Goal: Task Accomplishment & Management: Manage account settings

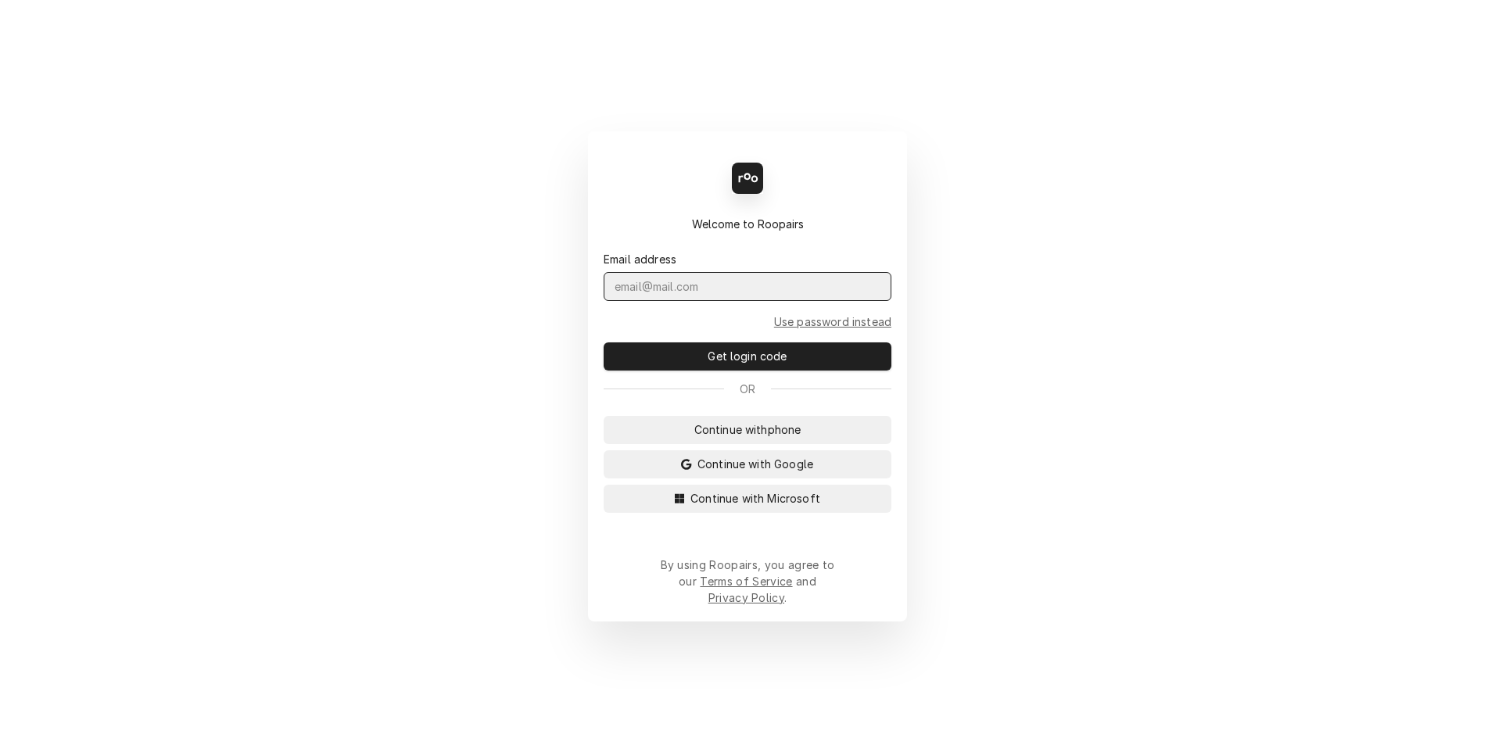
click at [625, 301] on input "Dynamic Content Wrapper" at bounding box center [748, 286] width 288 height 29
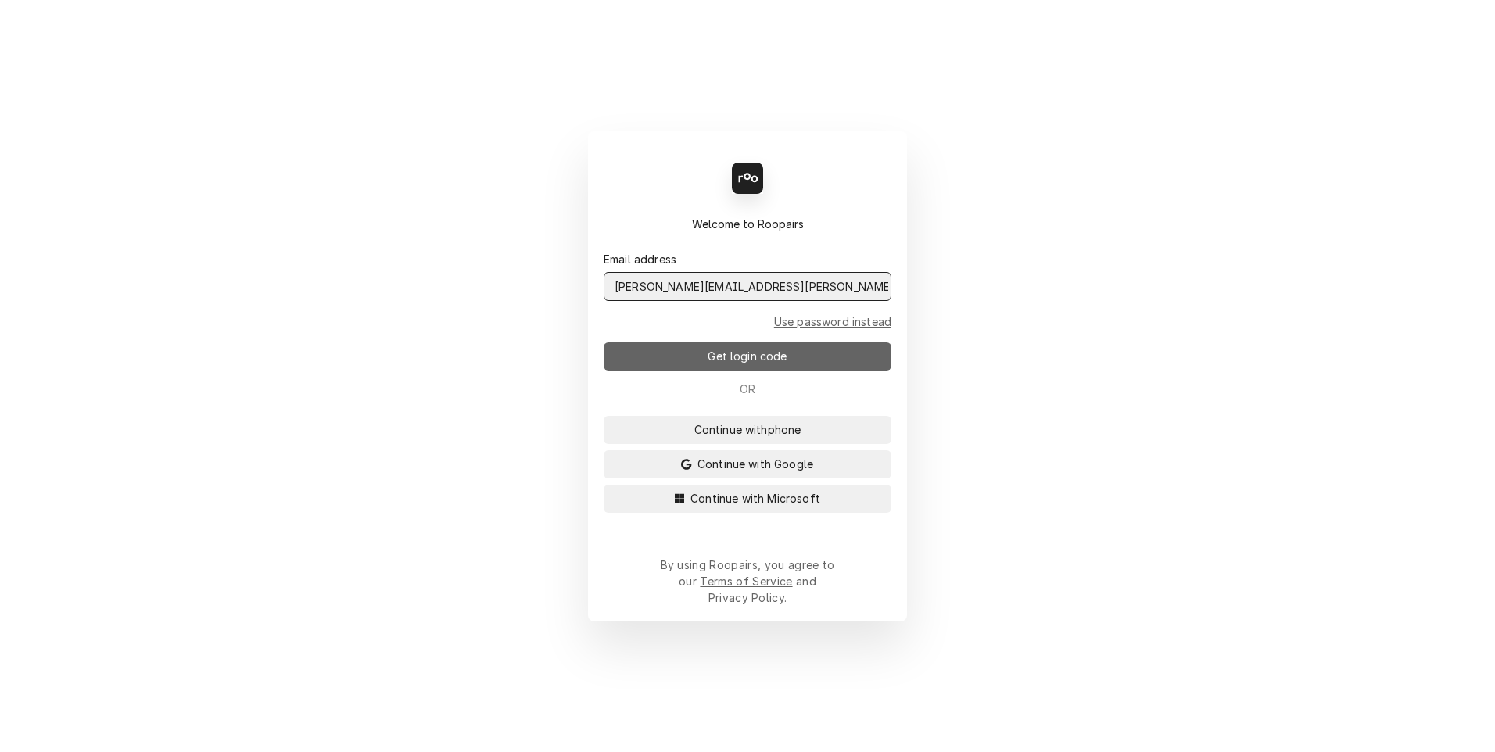
type input "scott.costello@maincomm.com"
click at [661, 359] on button "Get login code" at bounding box center [748, 356] width 288 height 28
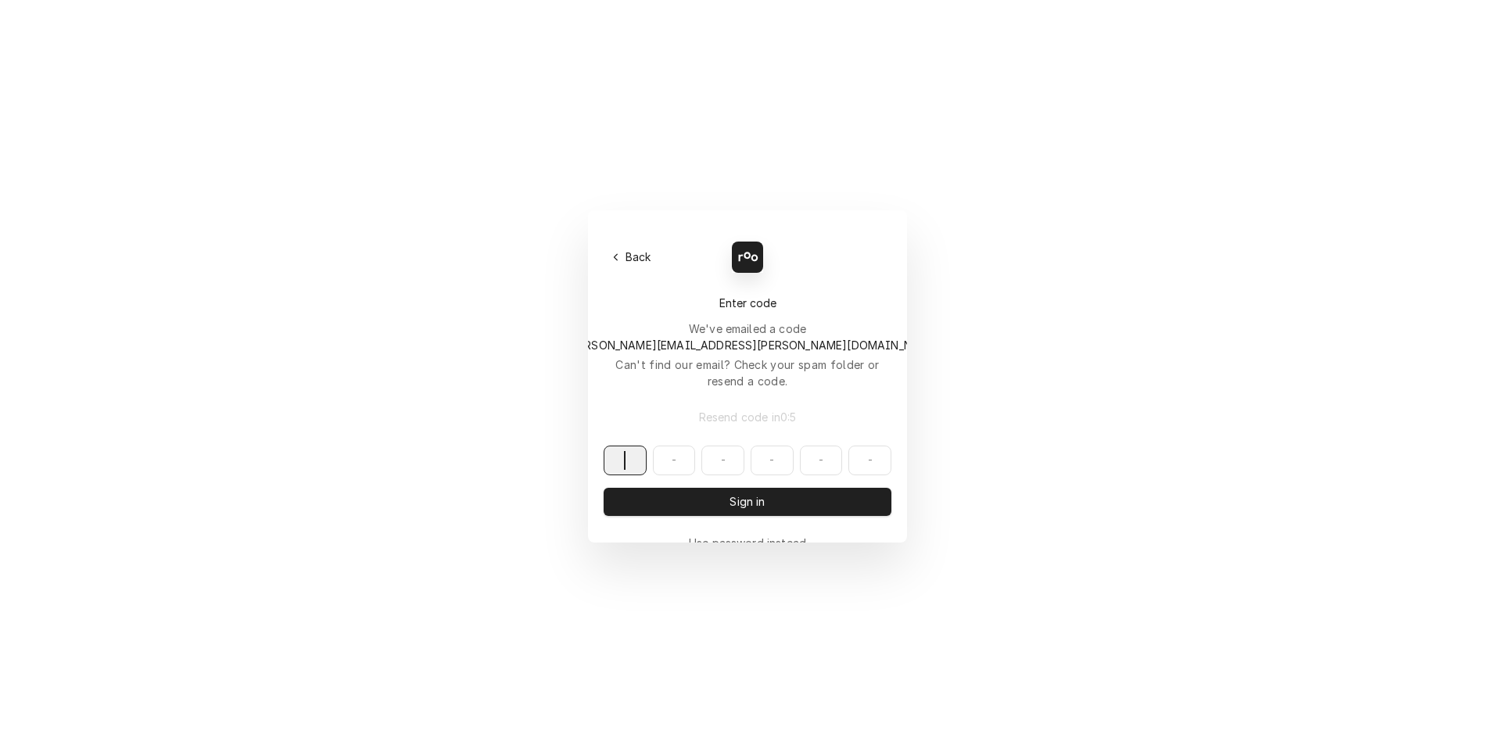
paste input "573551"
type input "573551"
click at [682, 488] on button "Sign in" at bounding box center [748, 502] width 288 height 28
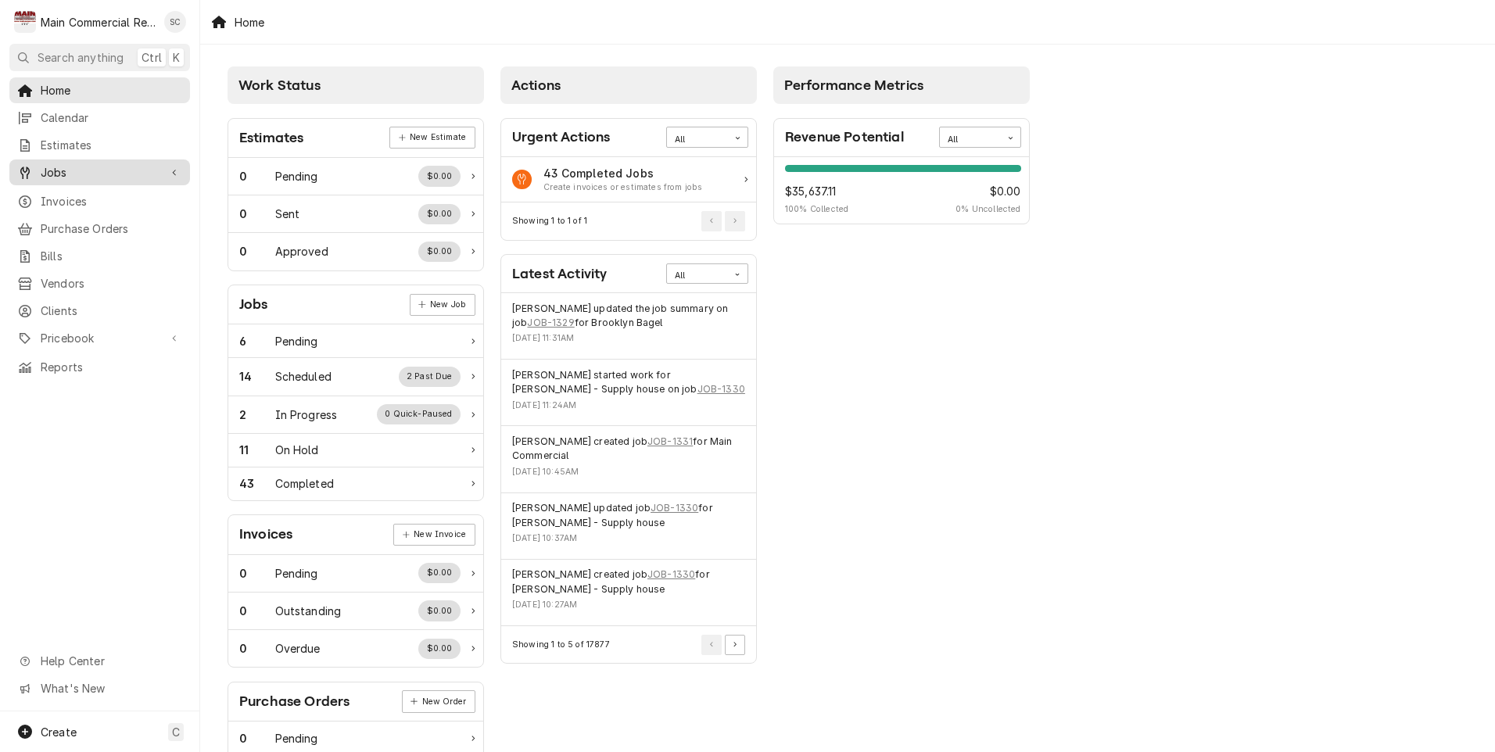
click at [52, 170] on span "Jobs" at bounding box center [100, 172] width 118 height 16
click at [52, 190] on div "Jobs" at bounding box center [100, 200] width 174 height 20
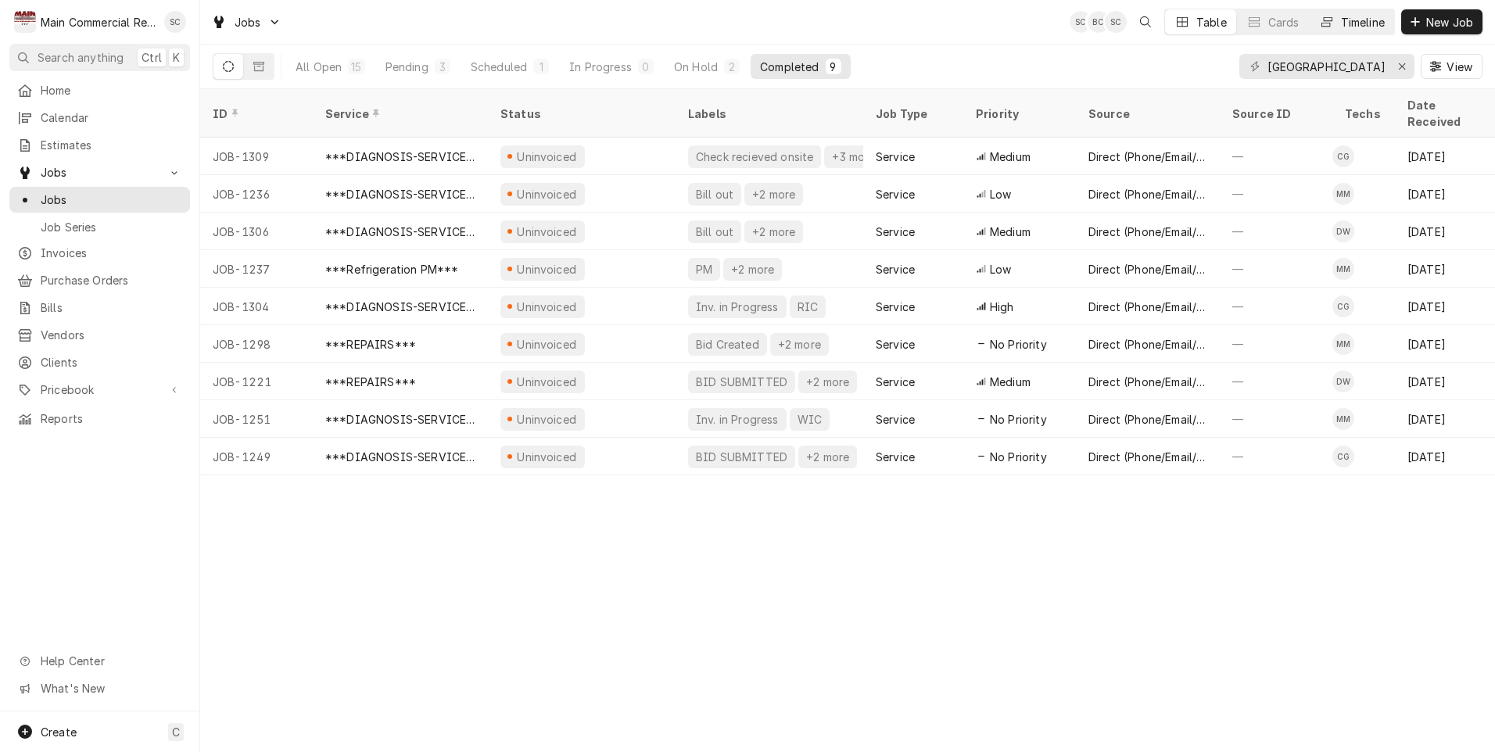
click at [1350, 16] on div "Timeline" at bounding box center [1363, 22] width 44 height 16
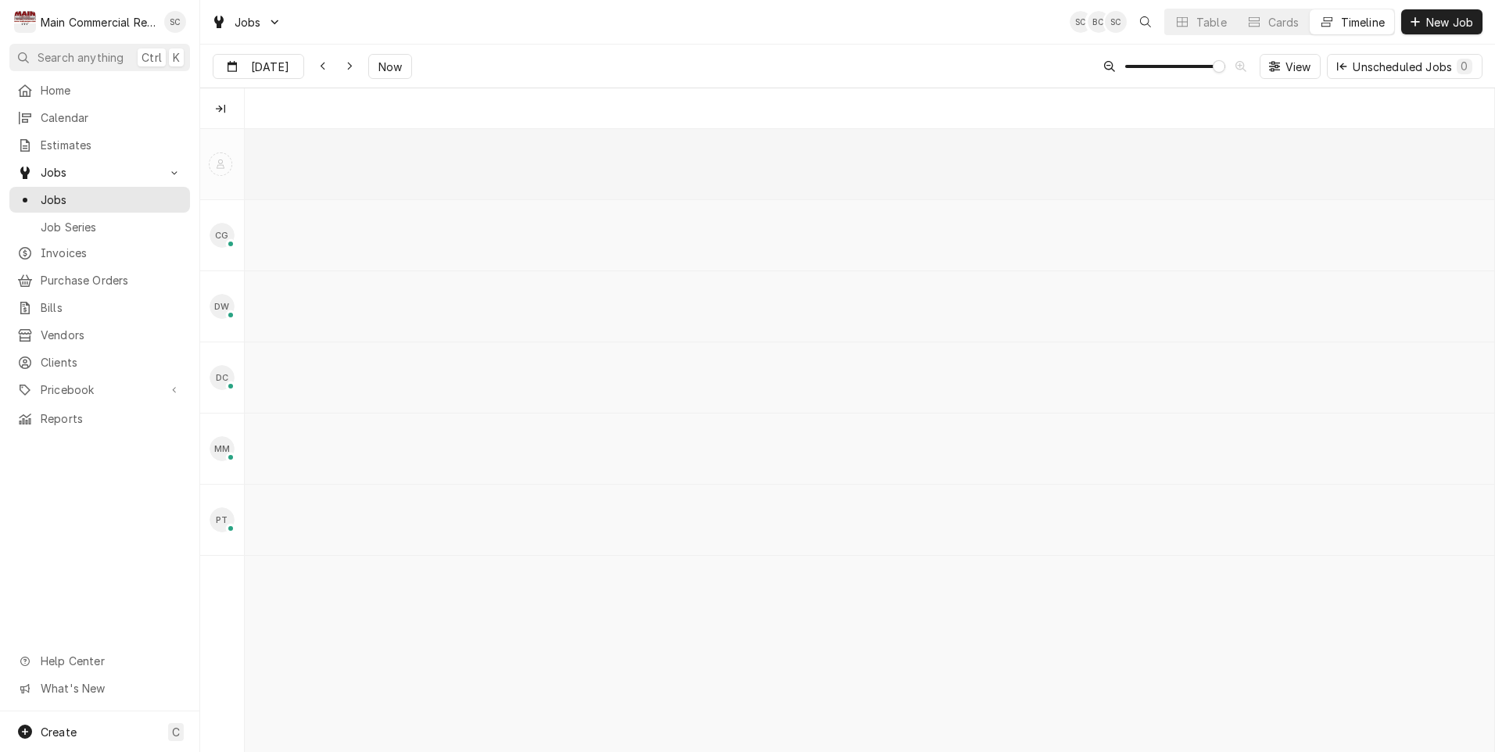
scroll to position [0, 24785]
click at [392, 65] on span "Now" at bounding box center [390, 67] width 30 height 16
type input "Aug 29"
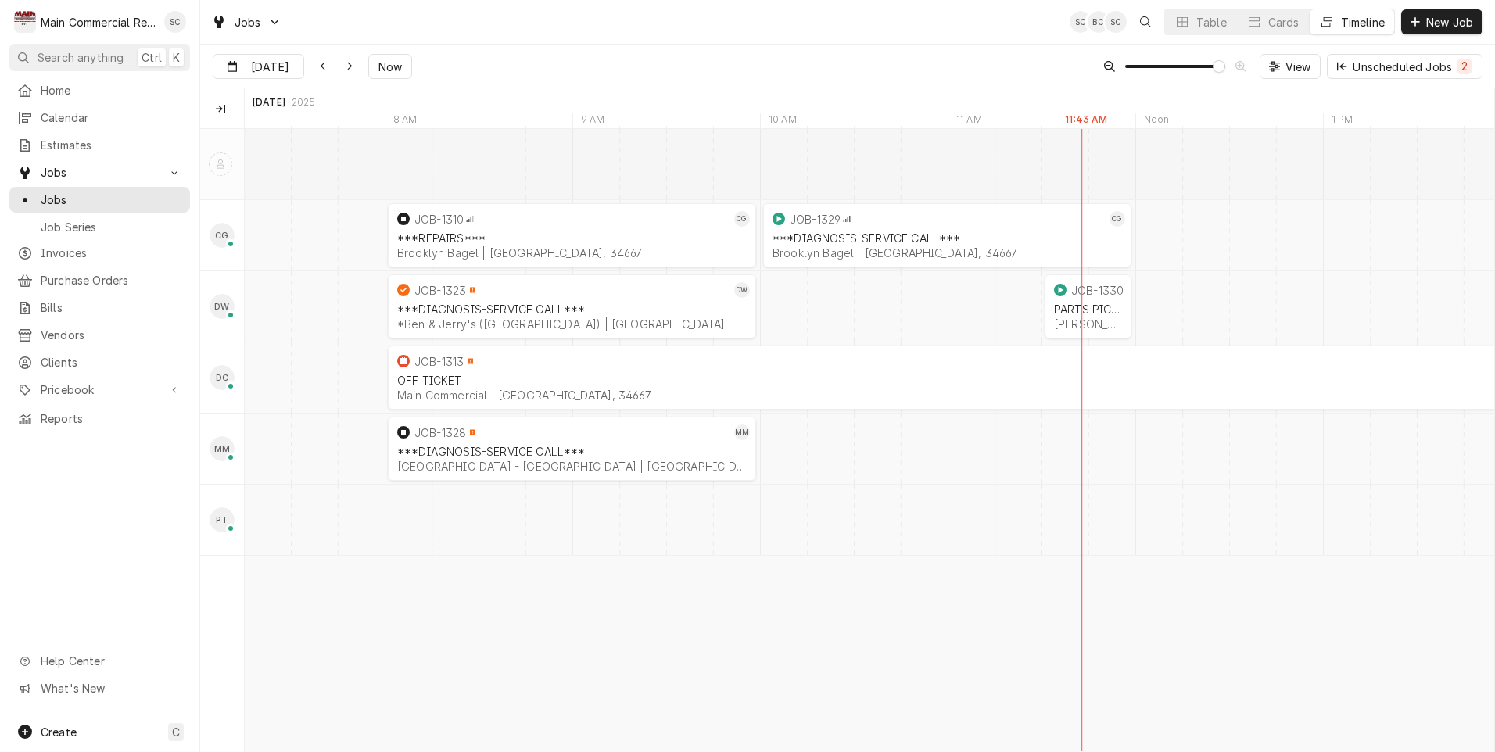
scroll to position [0, 24504]
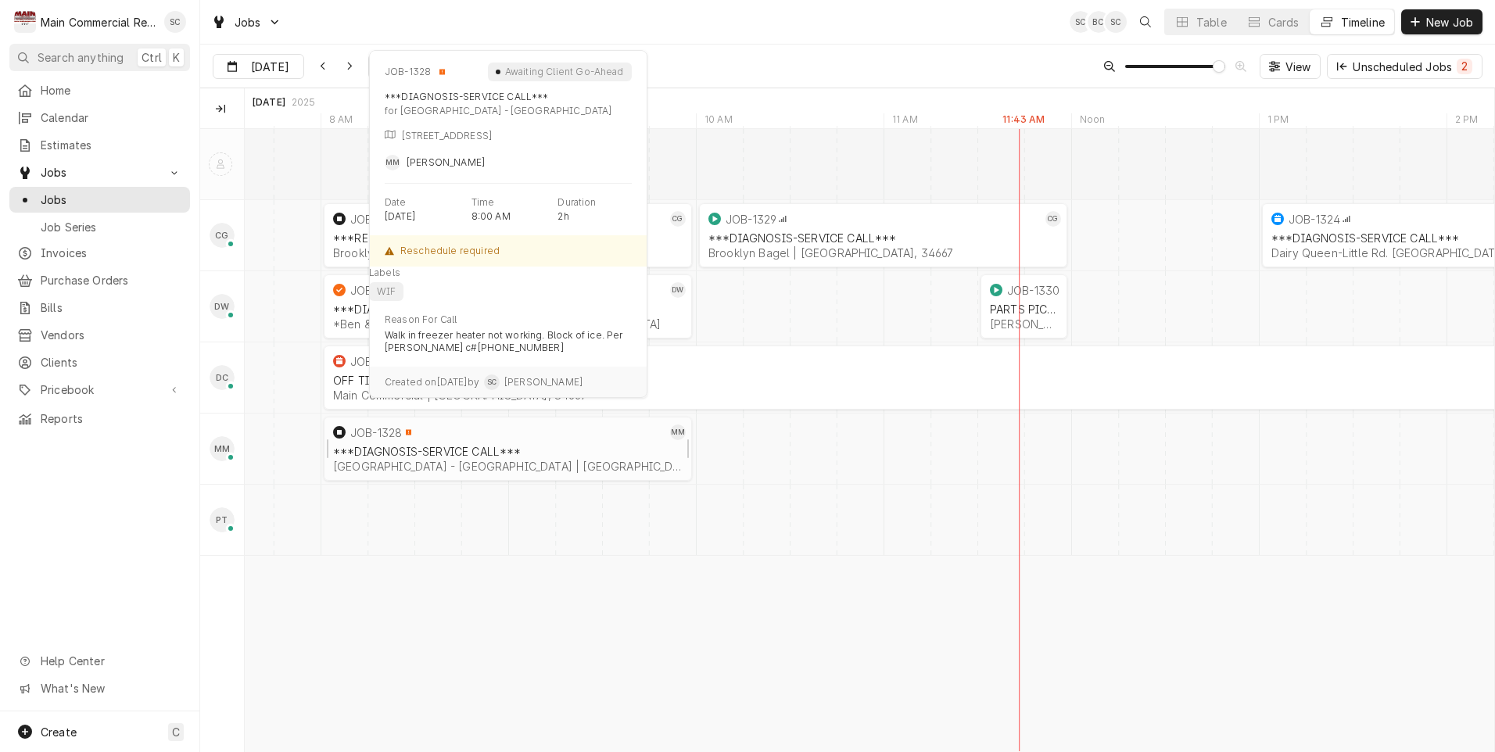
click at [508, 453] on div "***DIAGNOSIS-SERVICE CALL***" at bounding box center [507, 451] width 349 height 13
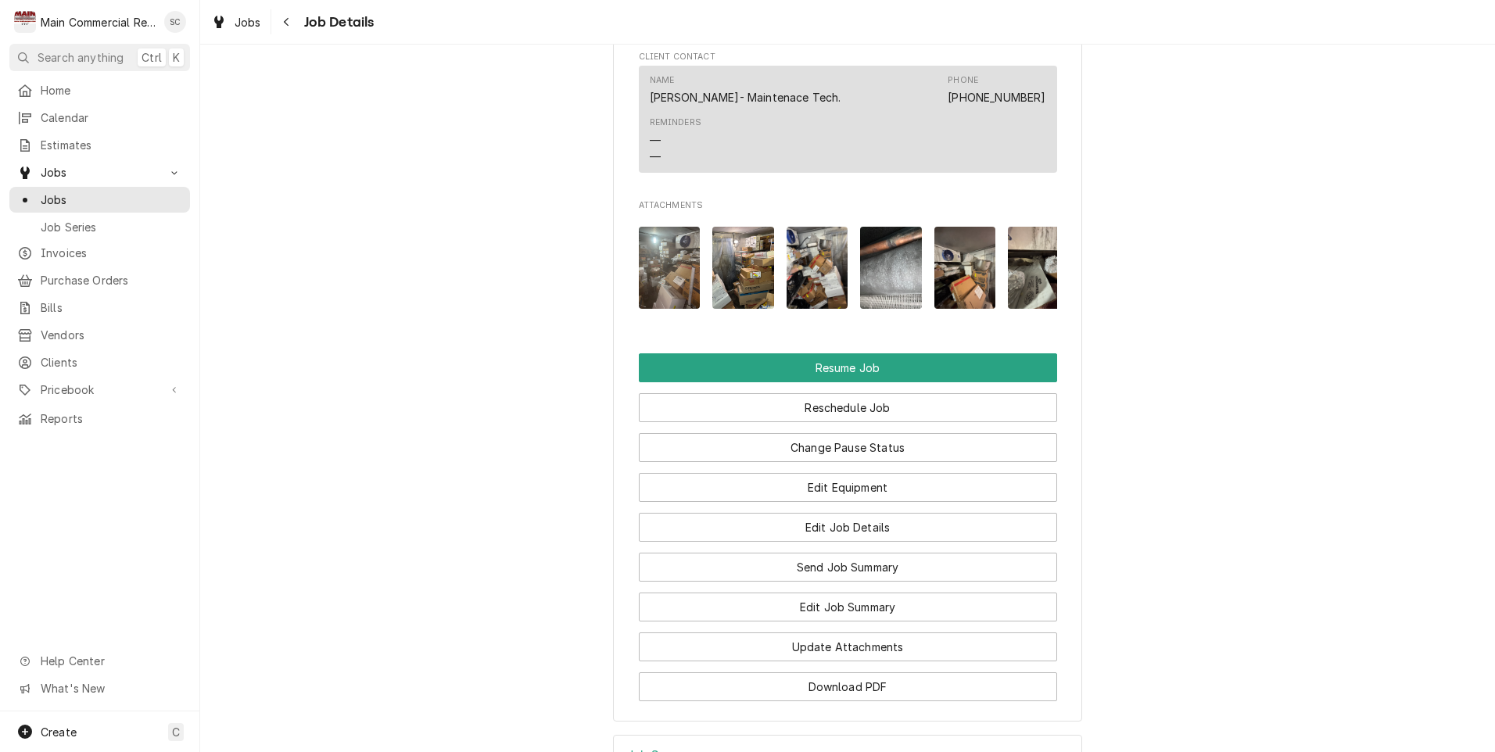
scroll to position [1607, 0]
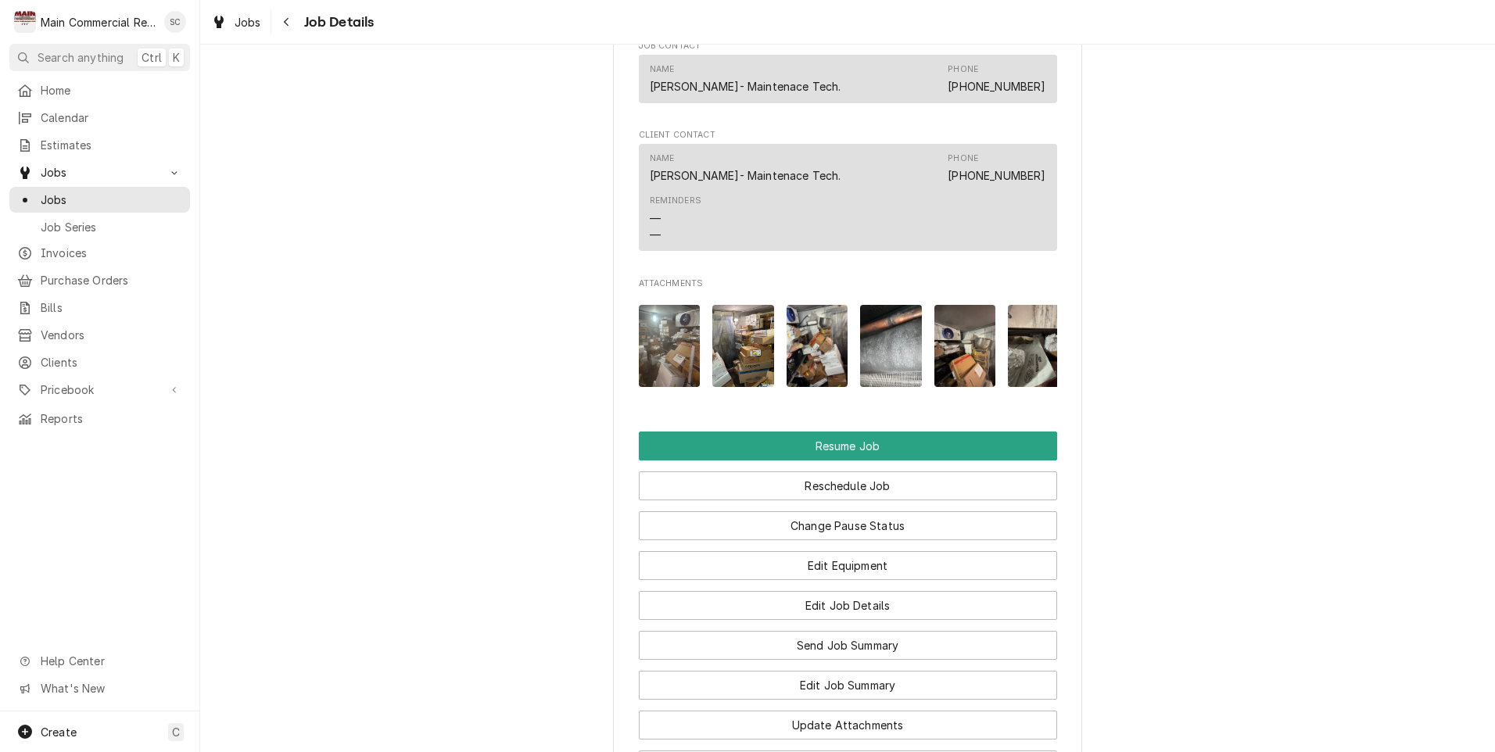
click at [668, 290] on span "Attachments" at bounding box center [848, 284] width 418 height 13
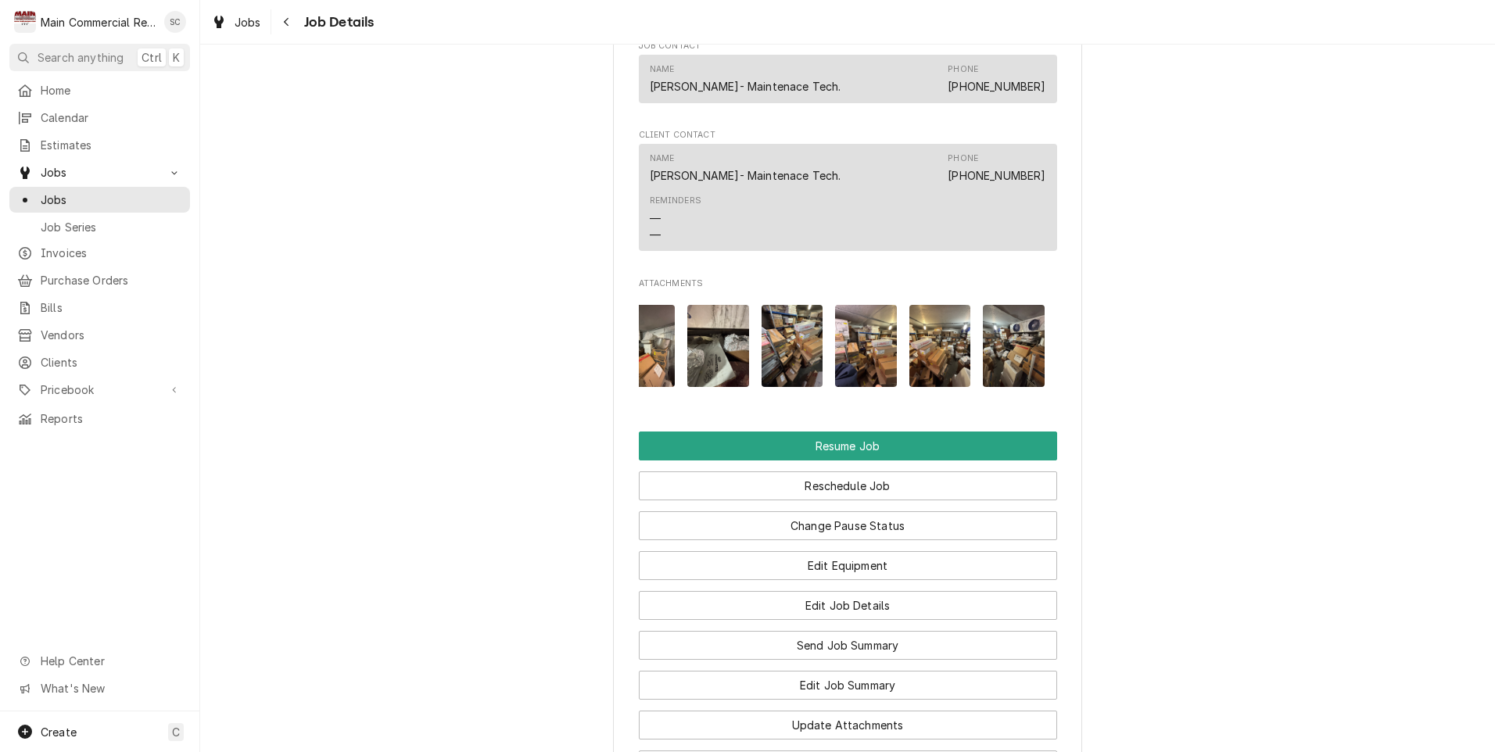
click at [1005, 367] on img "Attachments" at bounding box center [1014, 346] width 62 height 82
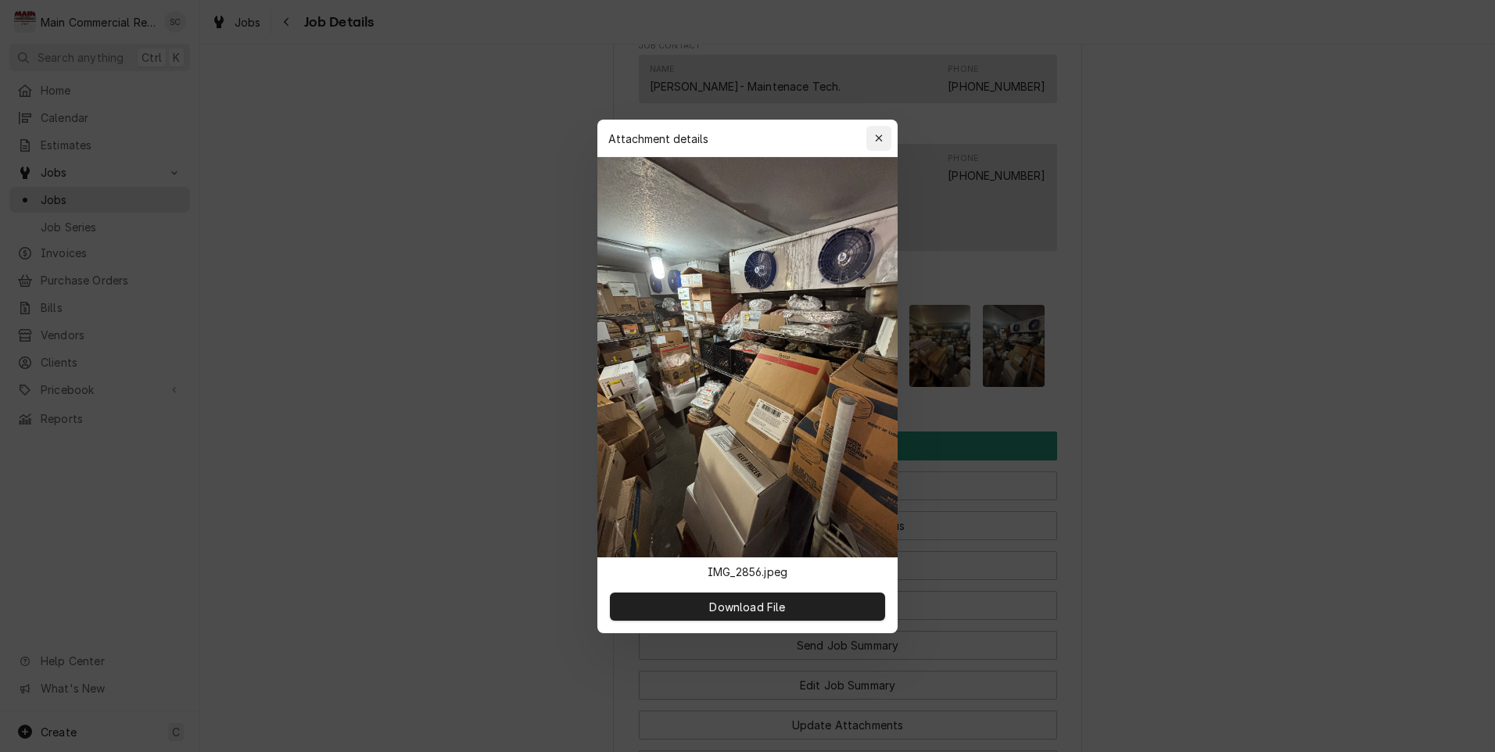
click at [880, 137] on icon "button" at bounding box center [878, 137] width 7 height 7
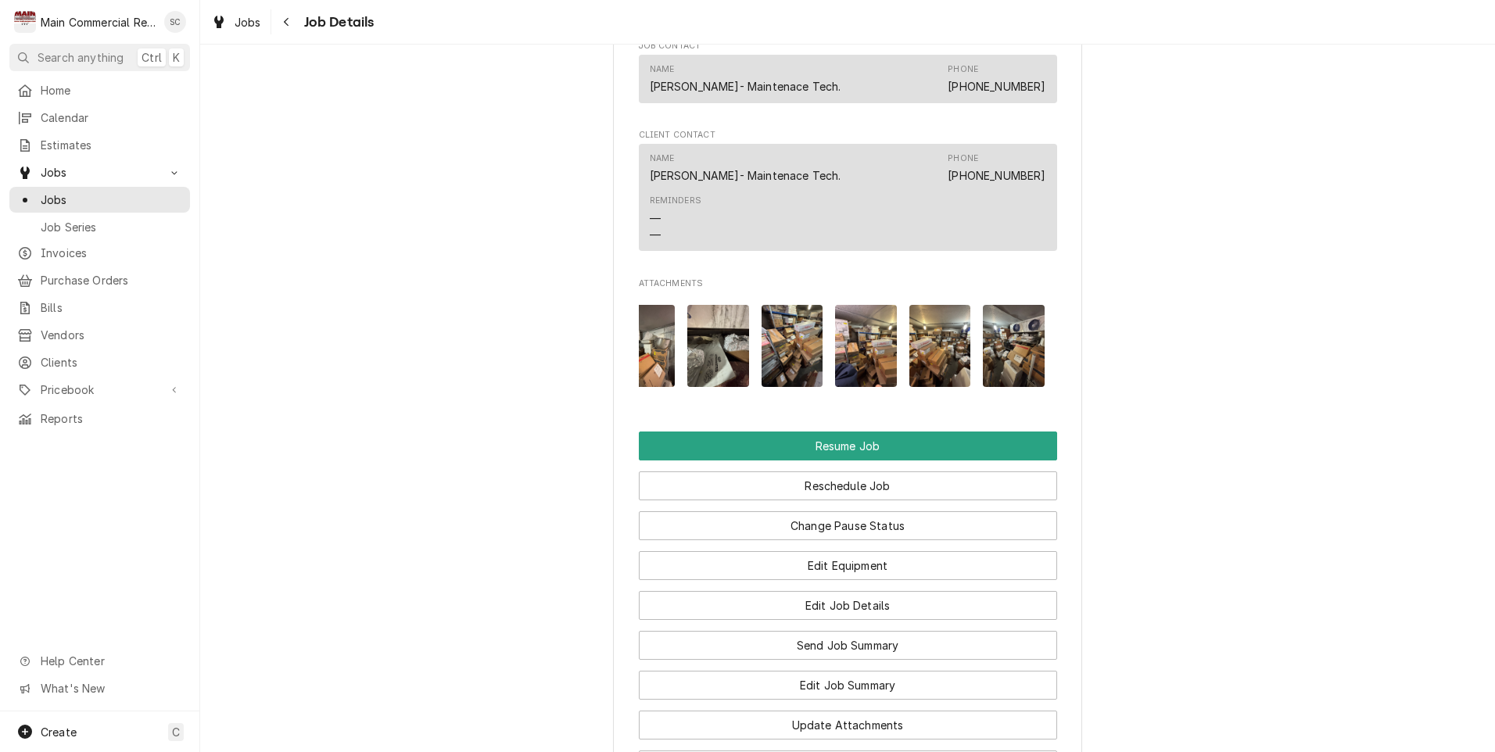
click at [938, 368] on img "Attachments" at bounding box center [940, 346] width 62 height 82
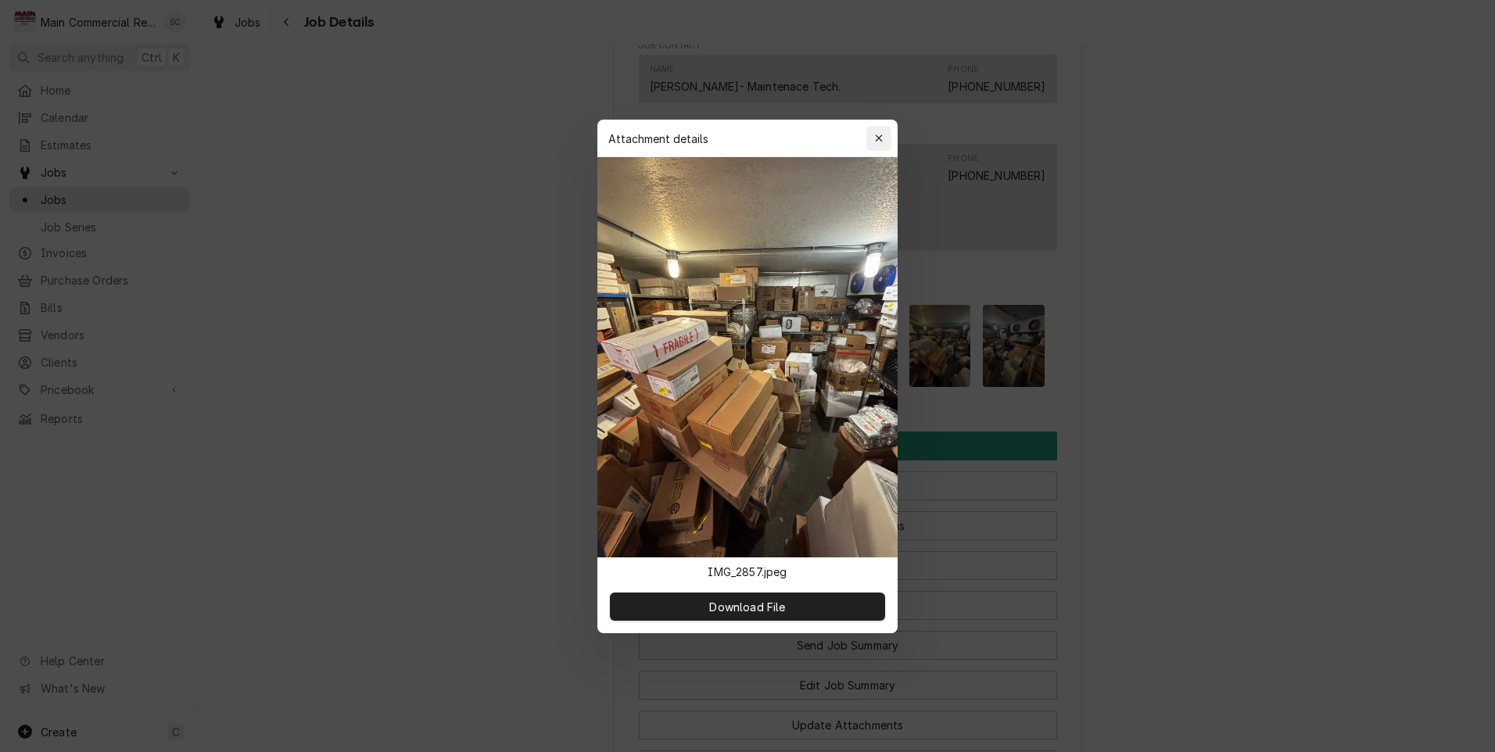
click at [872, 138] on div "button" at bounding box center [879, 139] width 16 height 16
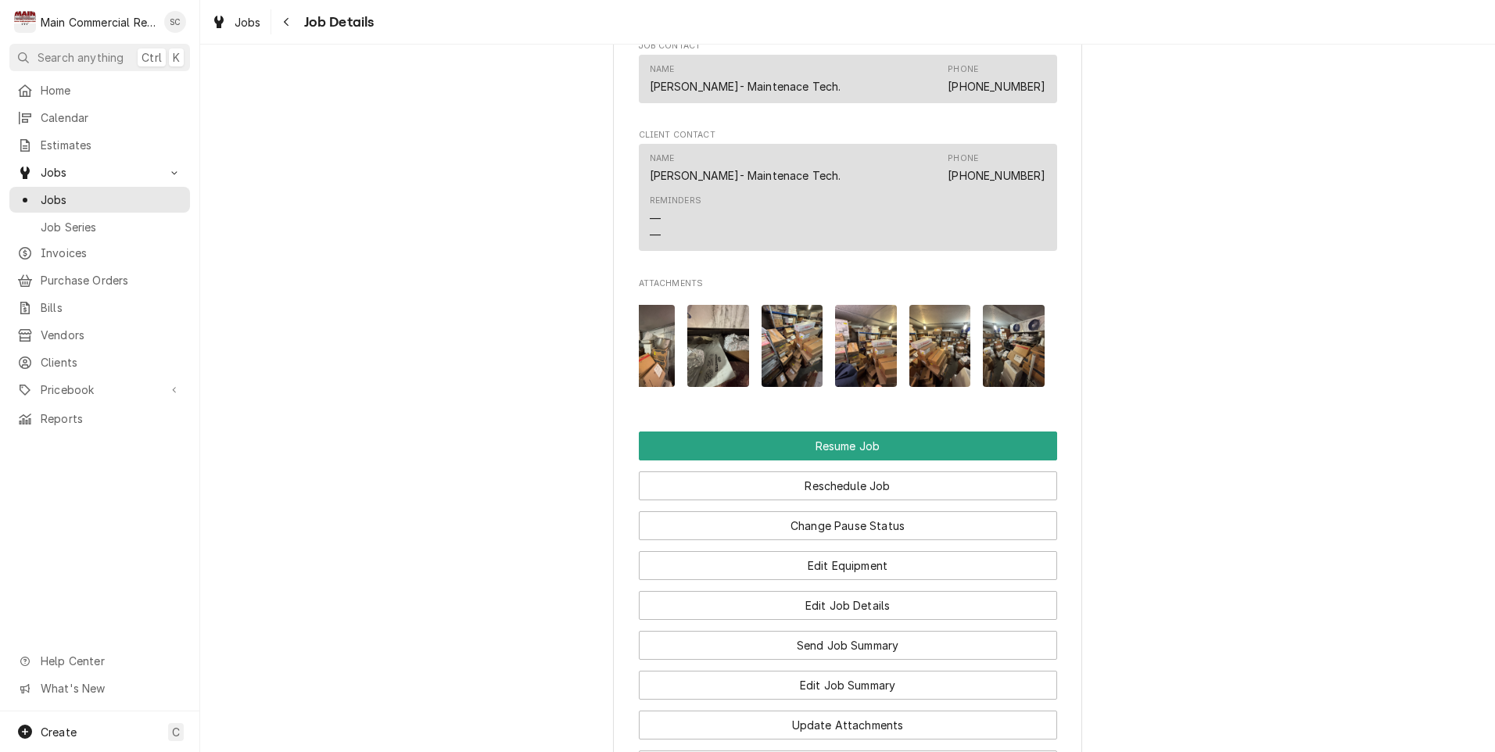
click at [842, 374] on img "Attachments" at bounding box center [866, 346] width 62 height 82
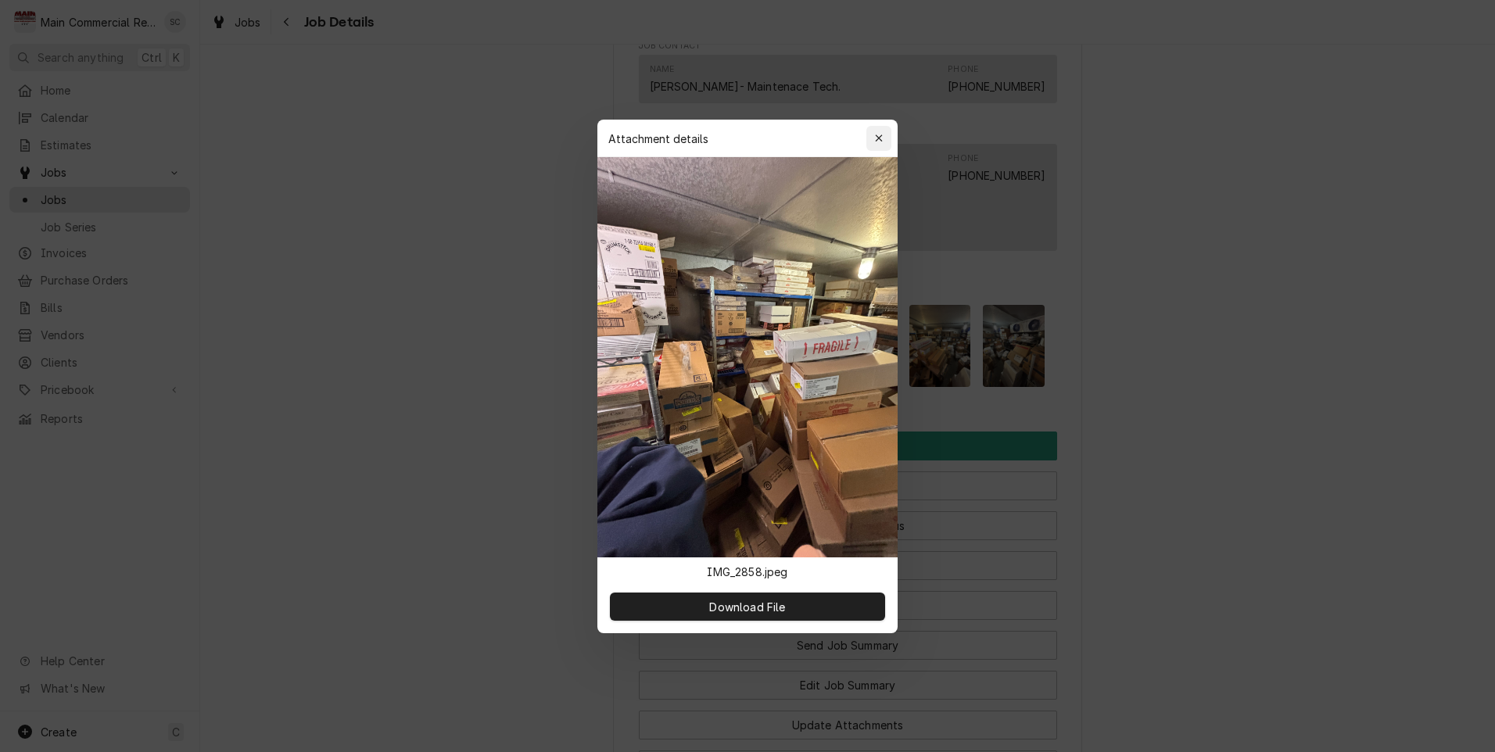
click at [876, 139] on icon "button" at bounding box center [879, 138] width 9 height 11
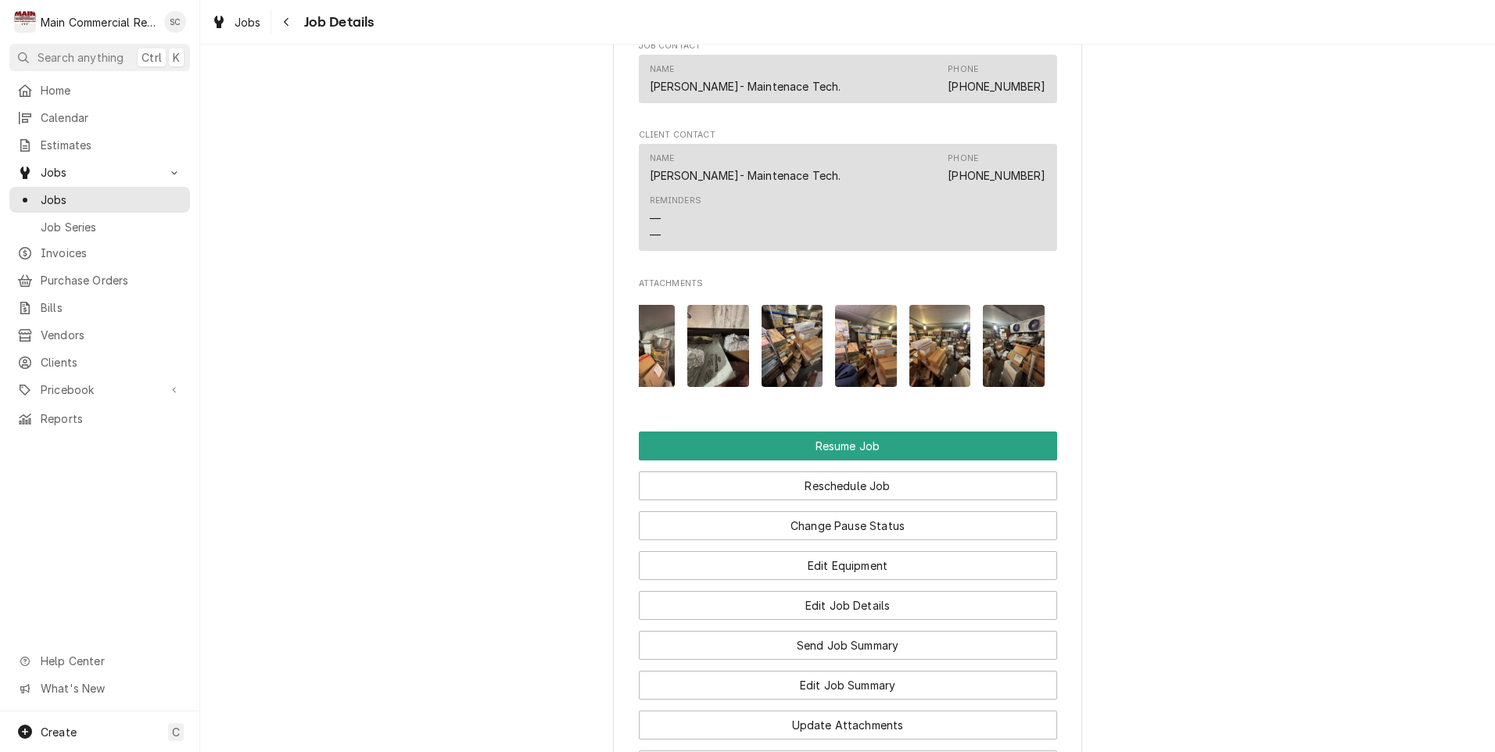
click at [772, 361] on img "Attachments" at bounding box center [792, 346] width 62 height 82
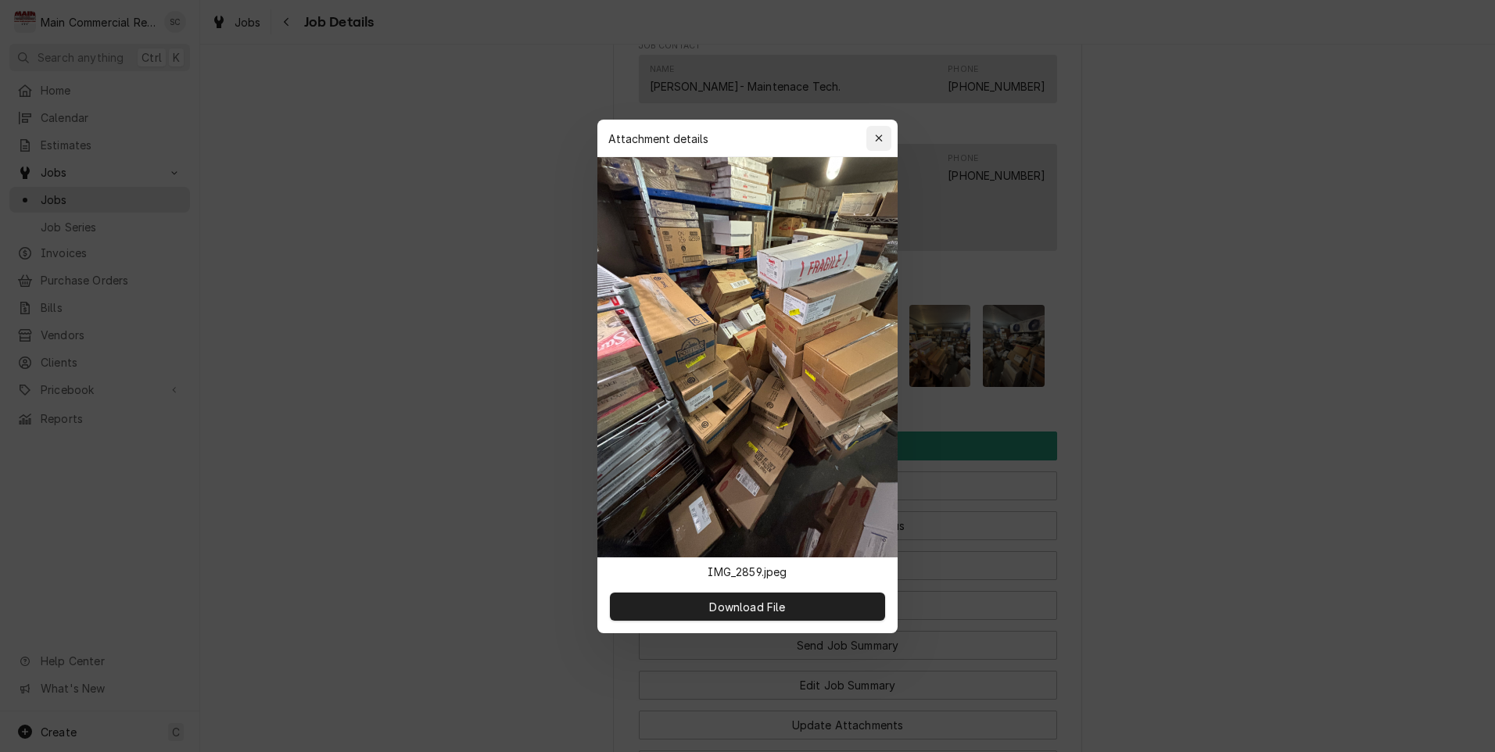
click at [880, 140] on icon "button" at bounding box center [878, 137] width 7 height 7
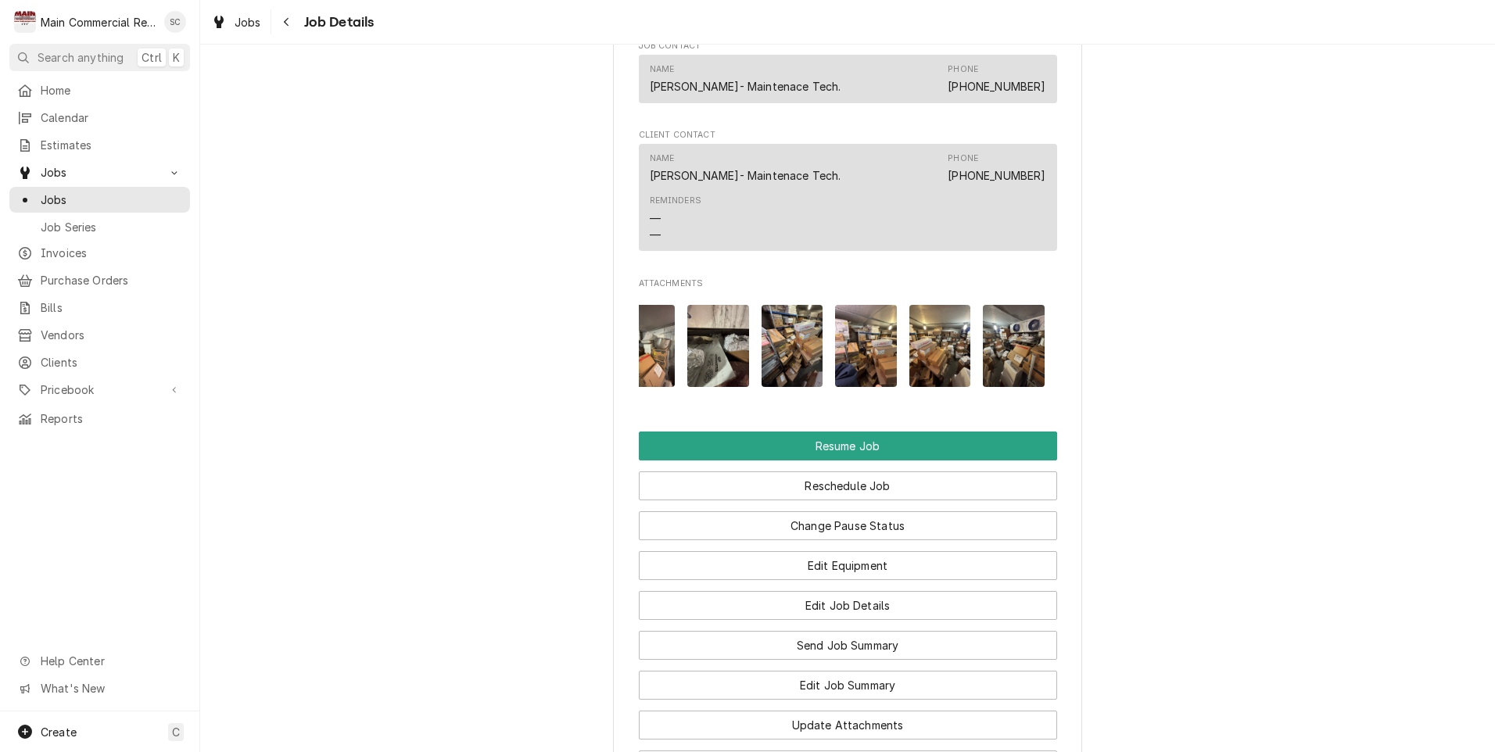
click at [779, 375] on img "Attachments" at bounding box center [792, 346] width 62 height 82
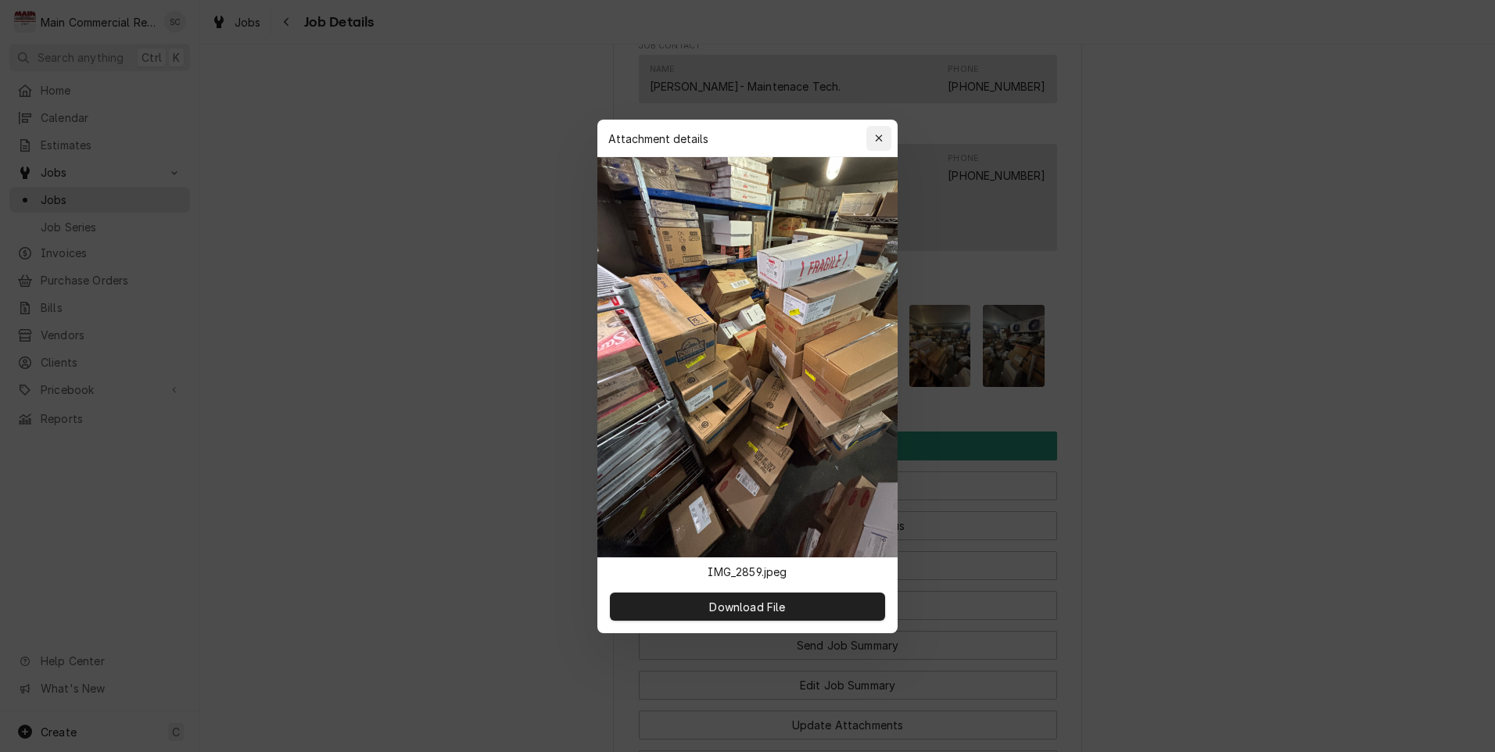
click at [881, 131] on div "button" at bounding box center [879, 139] width 16 height 16
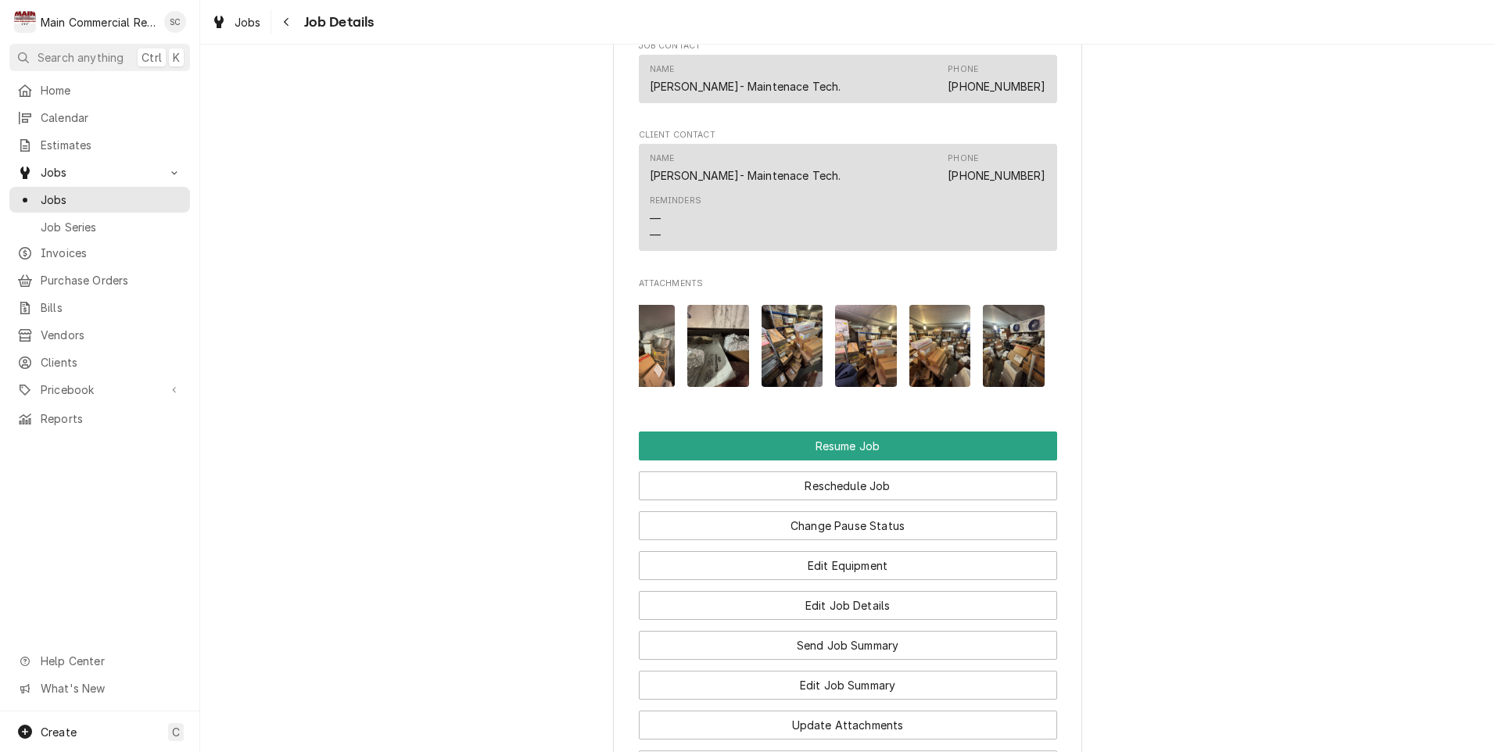
click at [722, 364] on img "Attachments" at bounding box center [718, 346] width 62 height 82
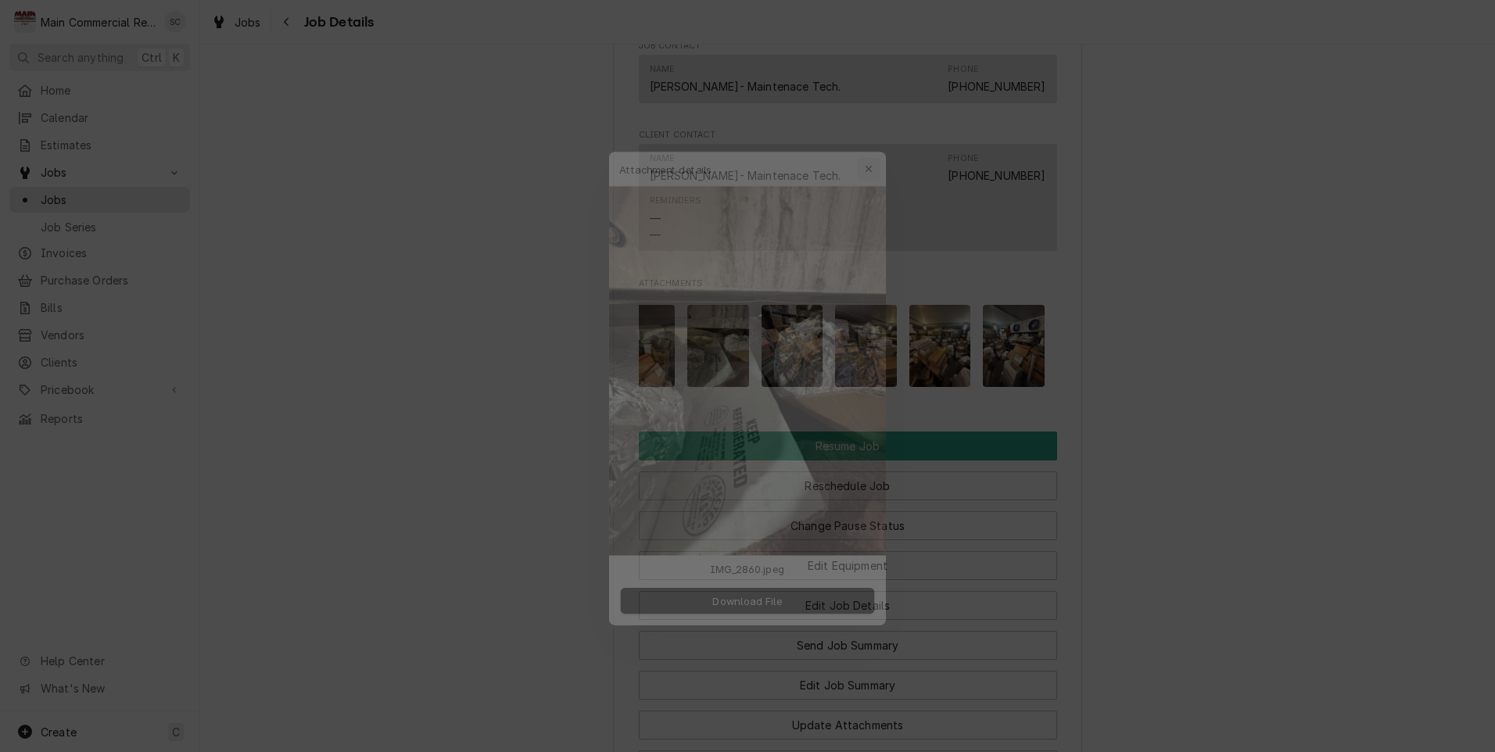
click at [887, 141] on button "button" at bounding box center [878, 138] width 25 height 25
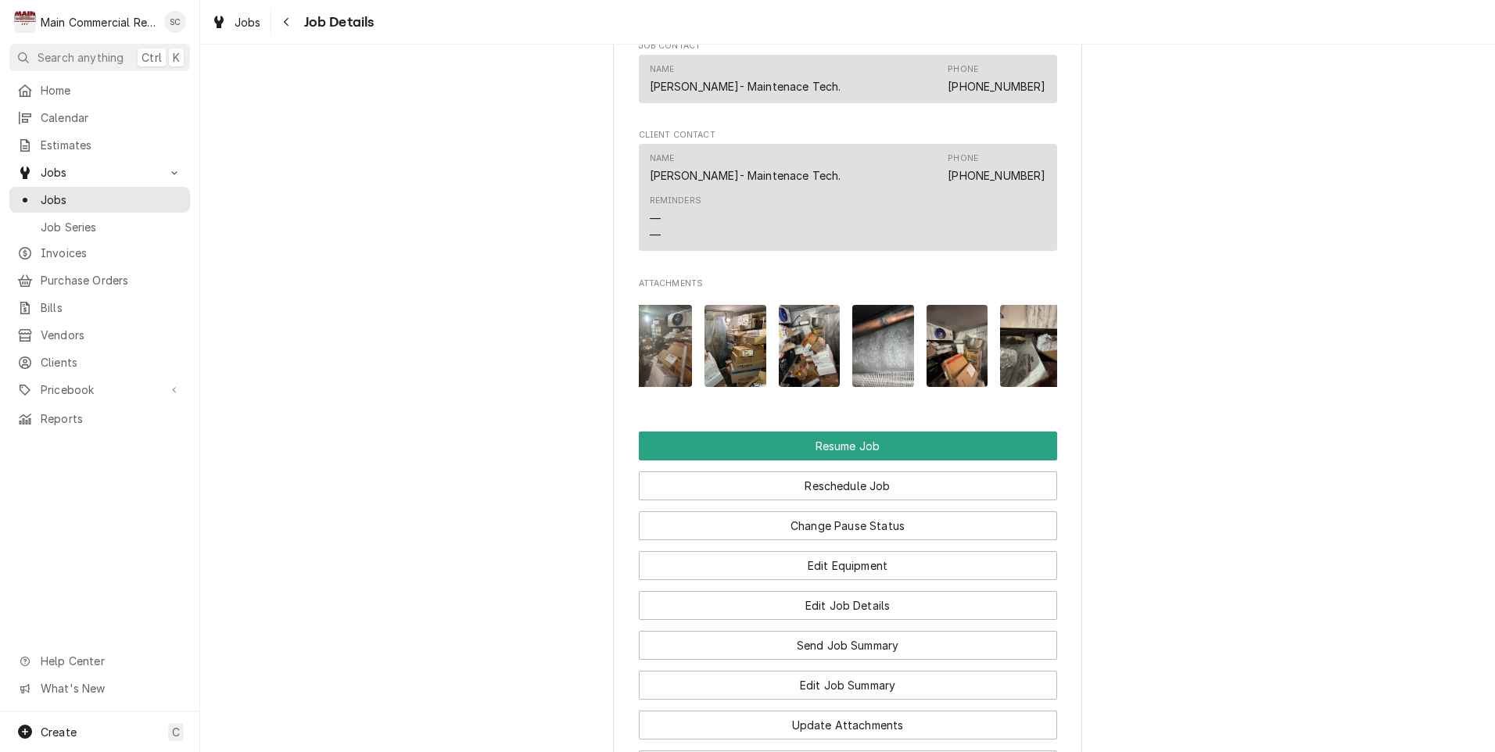
scroll to position [0, 0]
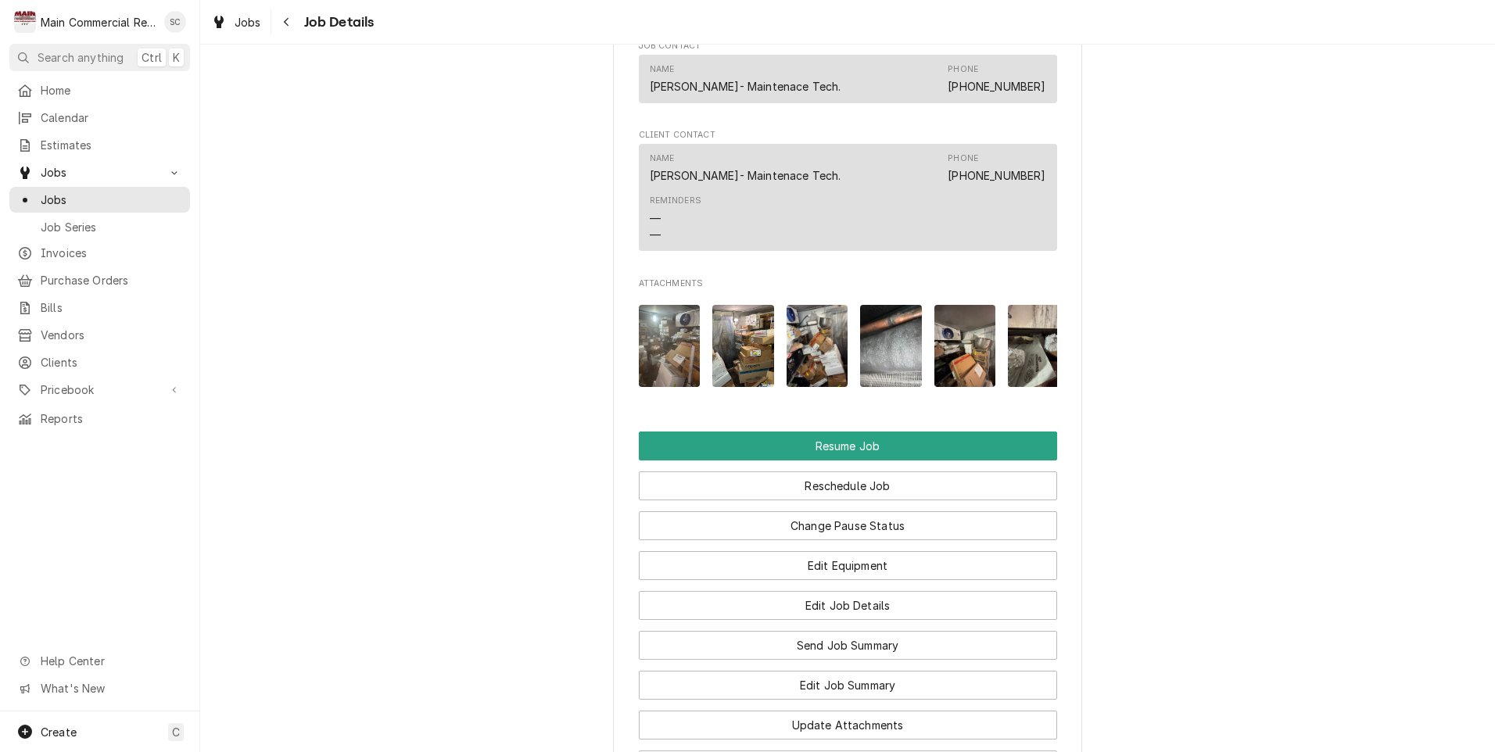
click at [659, 361] on img "Attachments" at bounding box center [670, 346] width 62 height 82
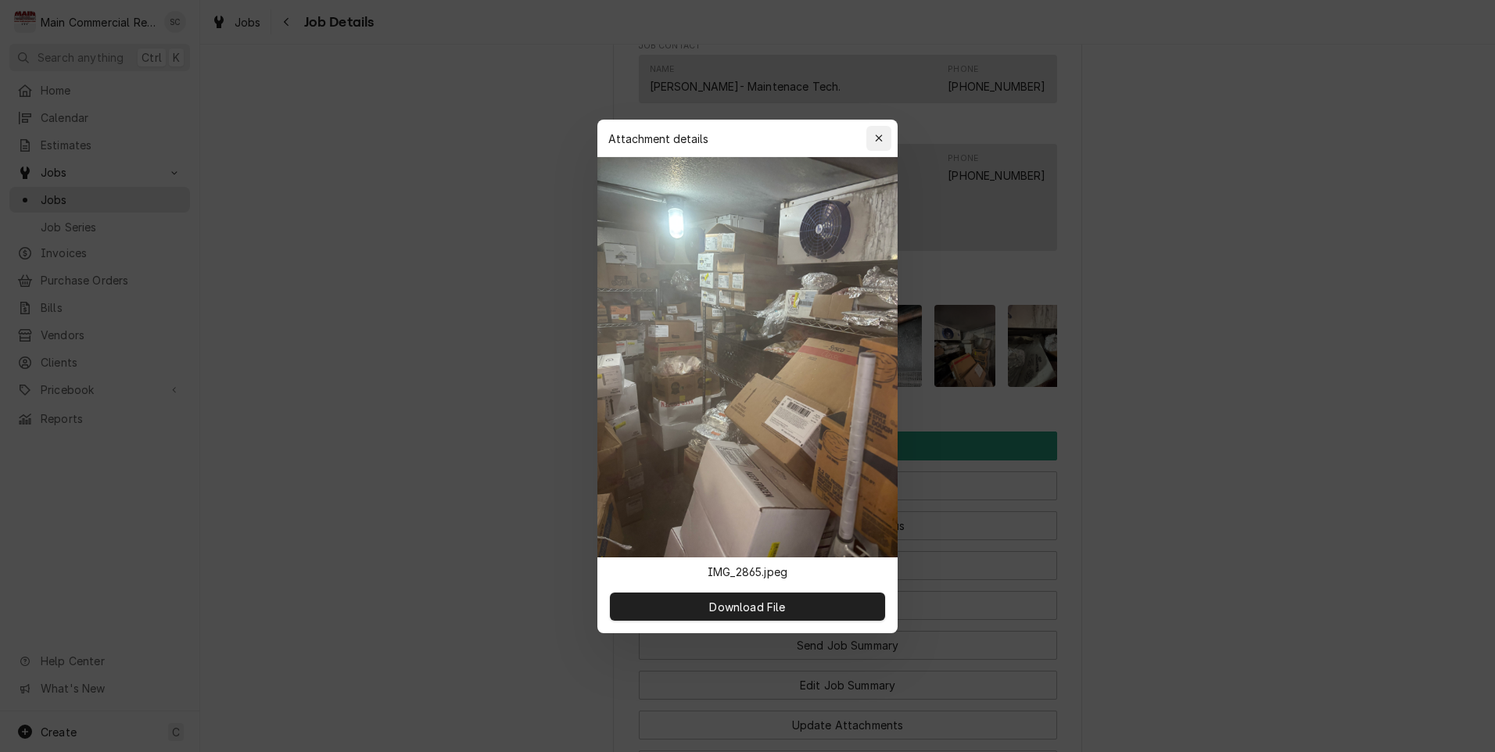
click at [876, 137] on icon "button" at bounding box center [879, 138] width 9 height 11
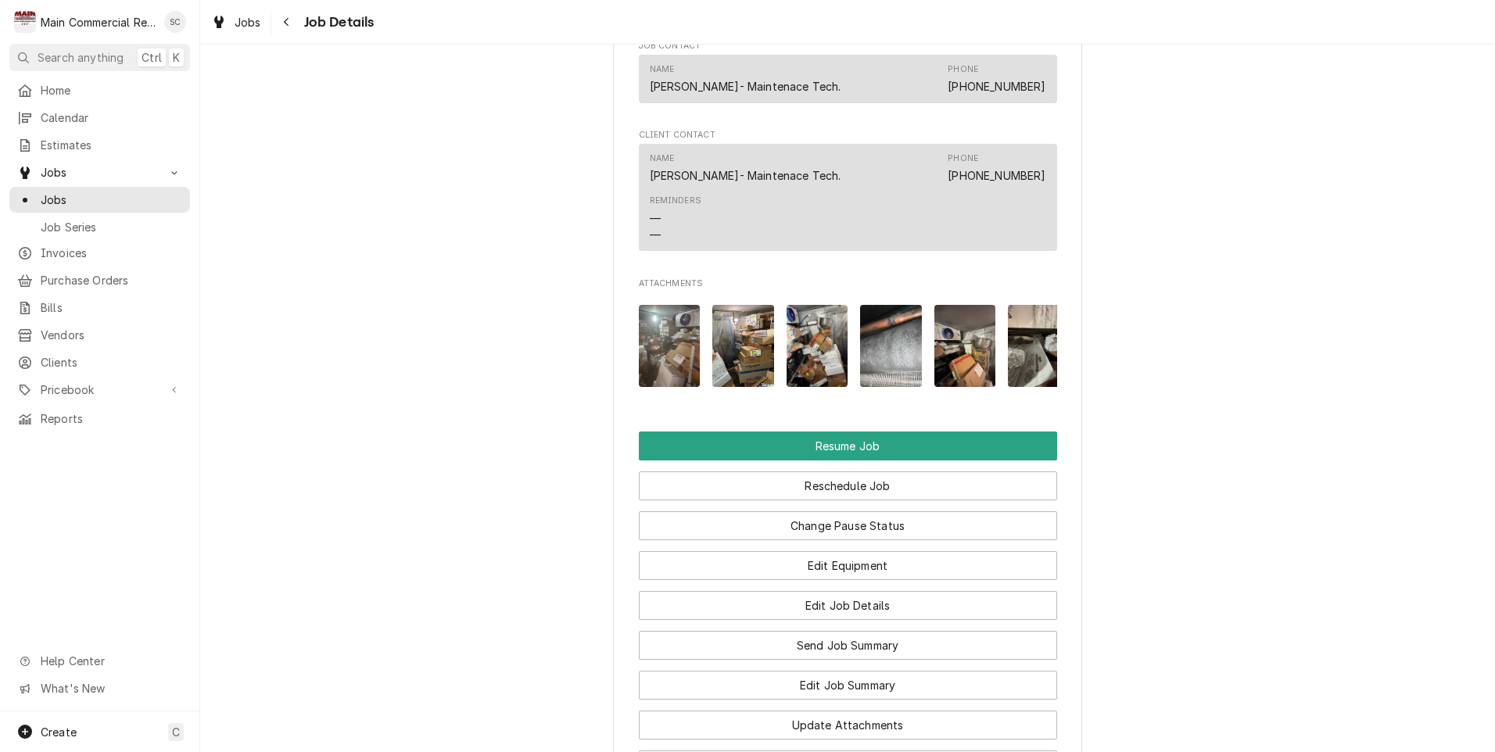
click at [730, 377] on img "Attachments" at bounding box center [743, 346] width 62 height 82
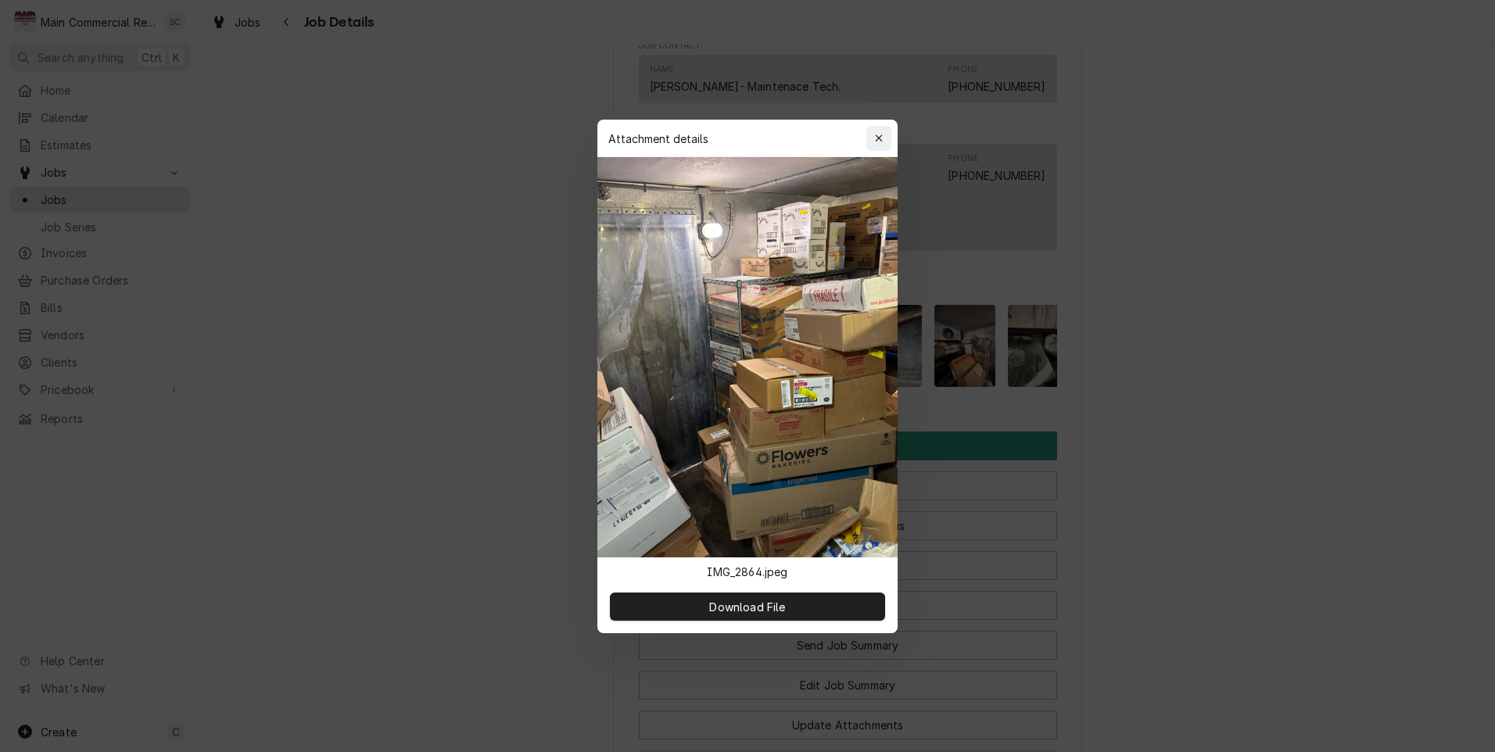
click at [878, 139] on icon "button" at bounding box center [878, 137] width 7 height 7
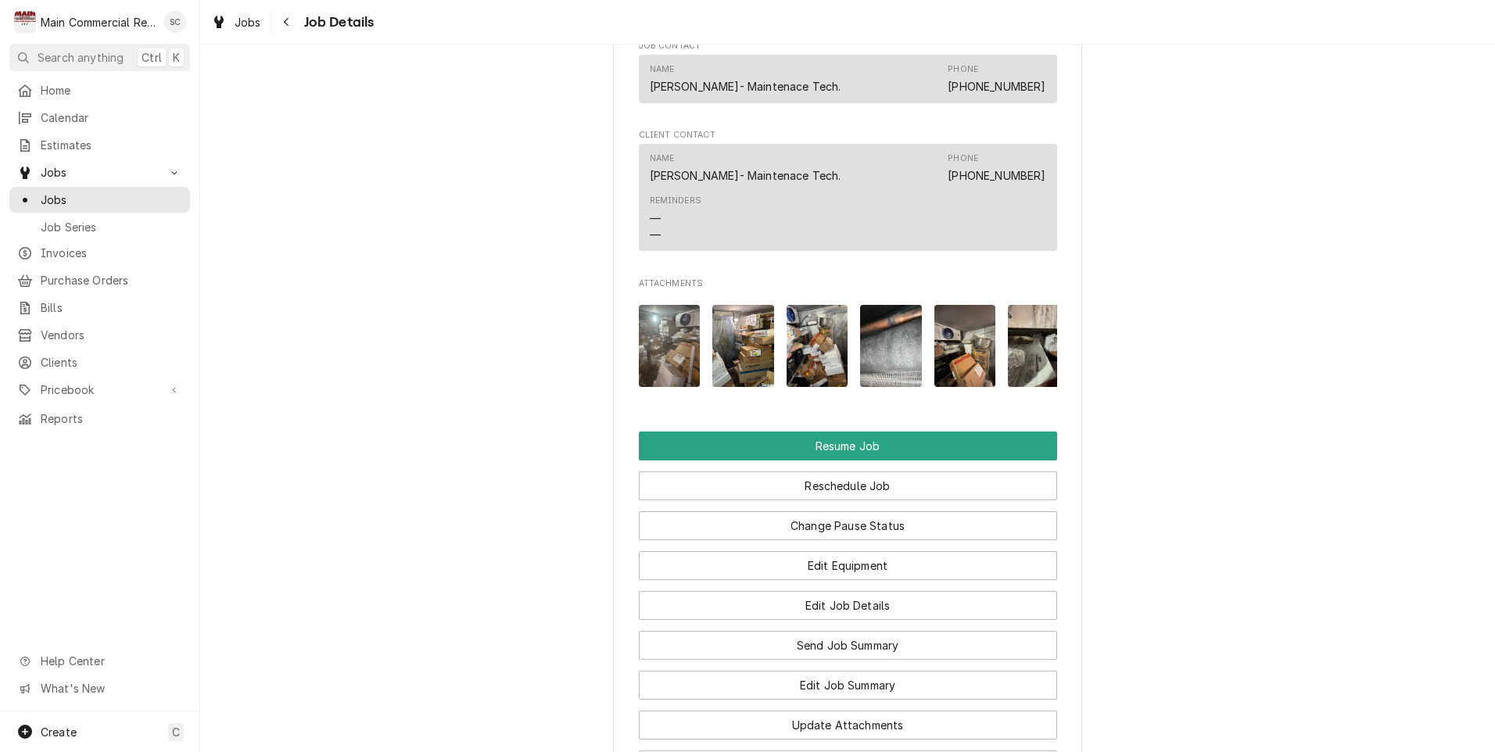
click at [813, 380] on img "Attachments" at bounding box center [817, 346] width 62 height 82
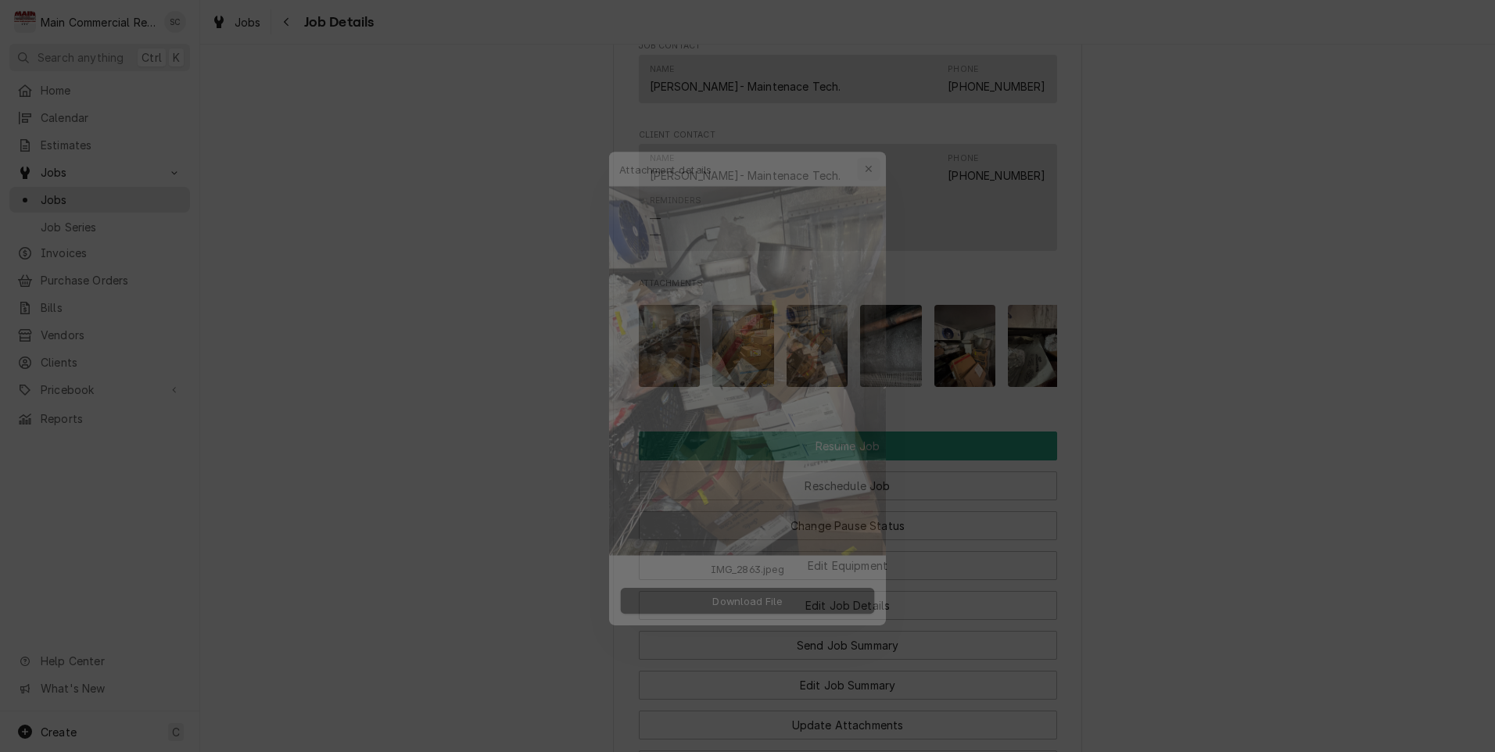
click at [878, 142] on icon "button" at bounding box center [879, 138] width 9 height 11
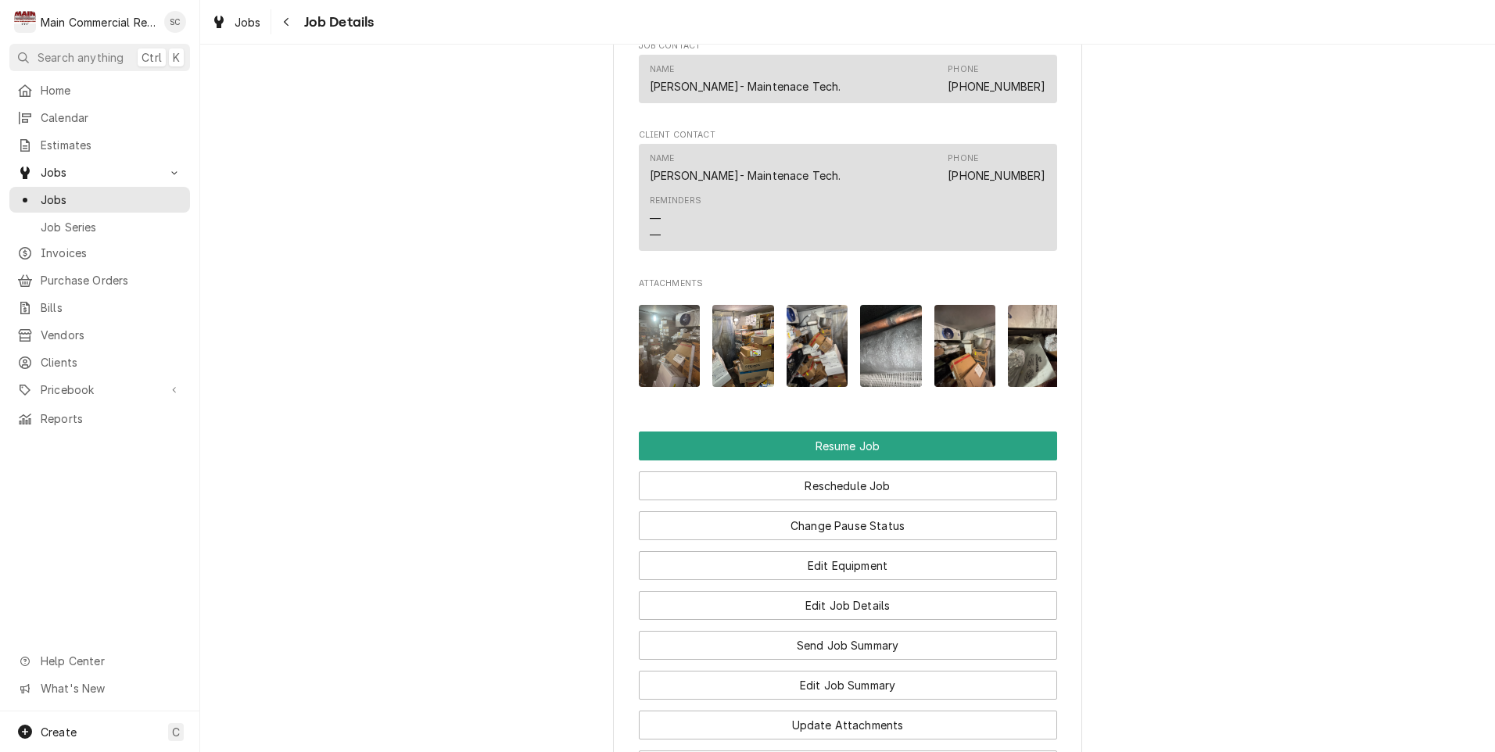
click at [870, 368] on img "Attachments" at bounding box center [891, 346] width 62 height 82
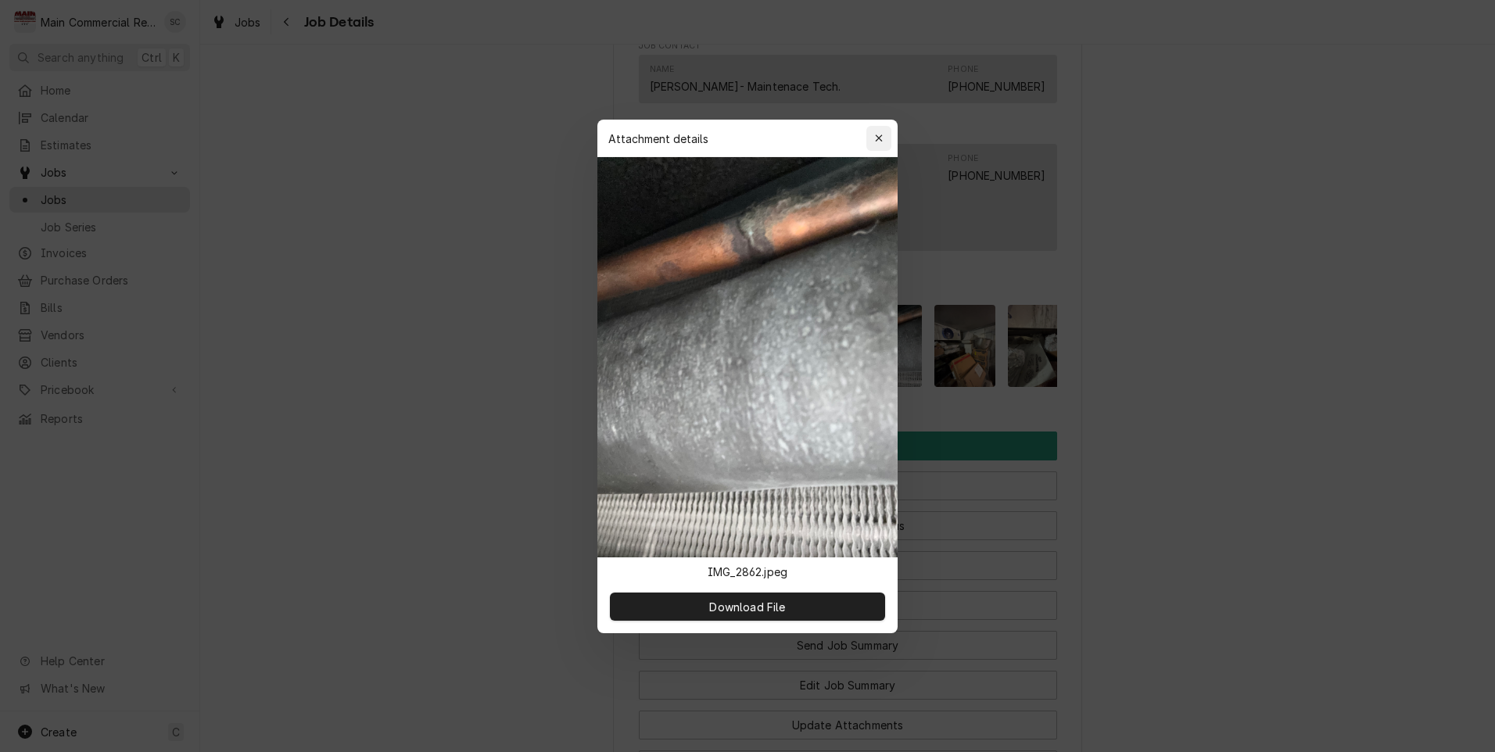
click at [877, 143] on icon "button" at bounding box center [879, 138] width 9 height 11
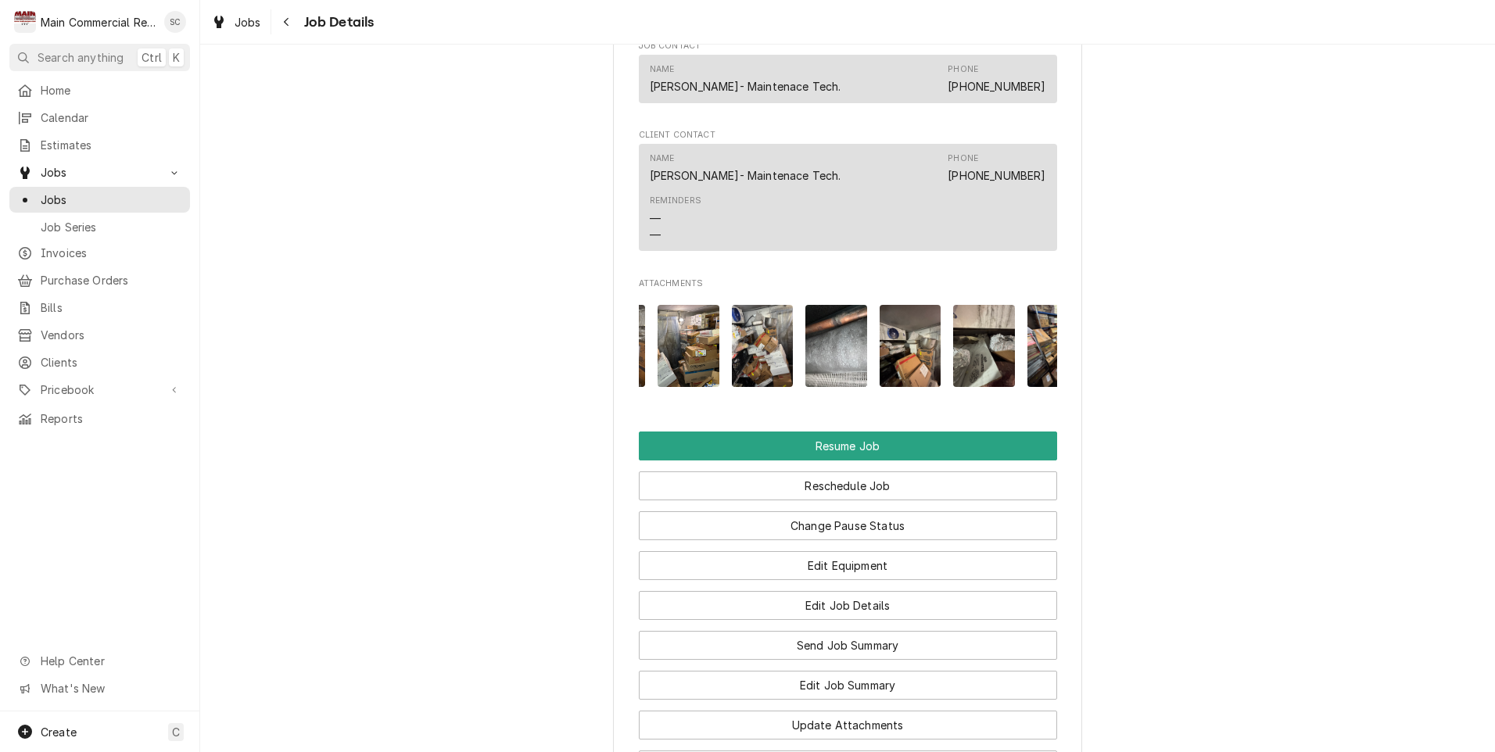
scroll to position [0, 76]
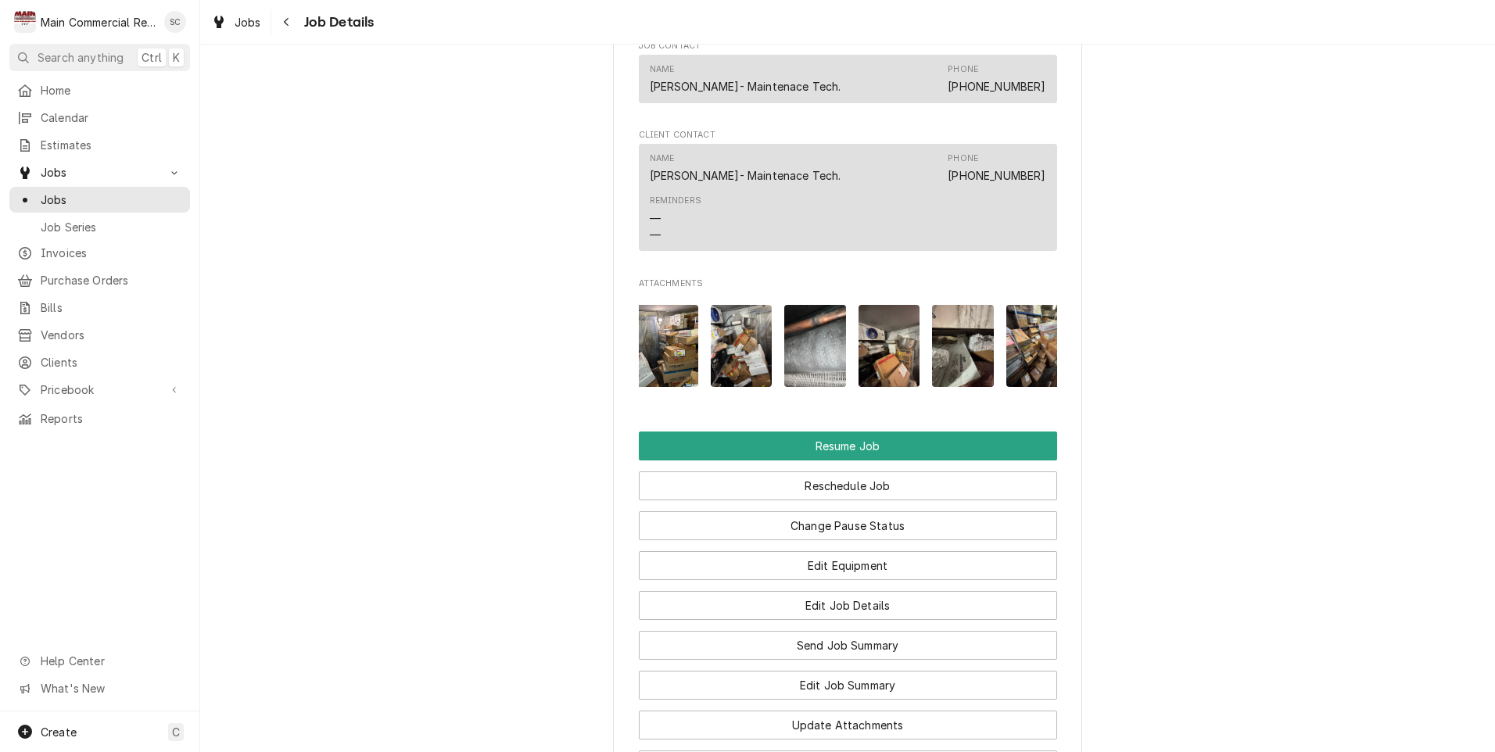
click at [888, 379] on img "Attachments" at bounding box center [889, 346] width 62 height 82
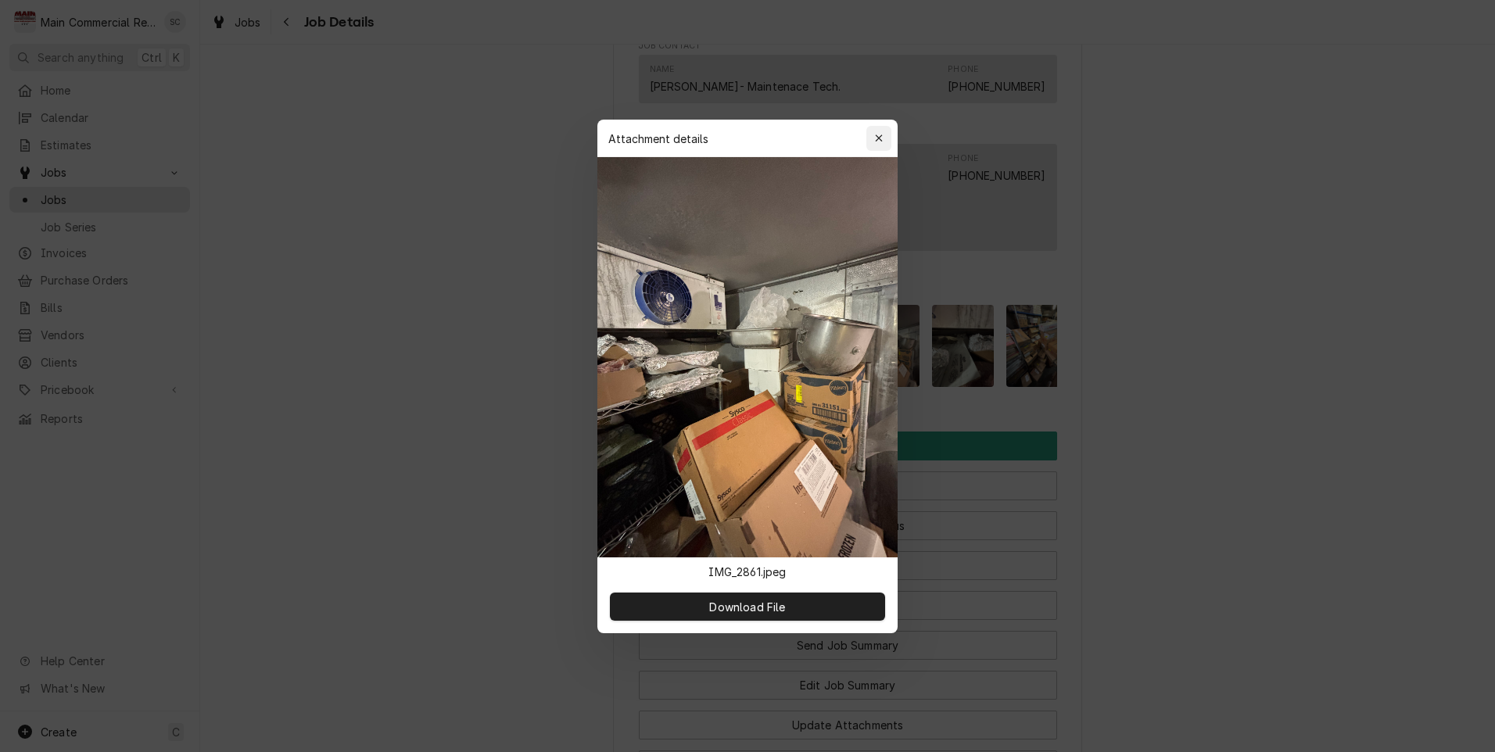
click at [882, 137] on icon "button" at bounding box center [879, 138] width 9 height 11
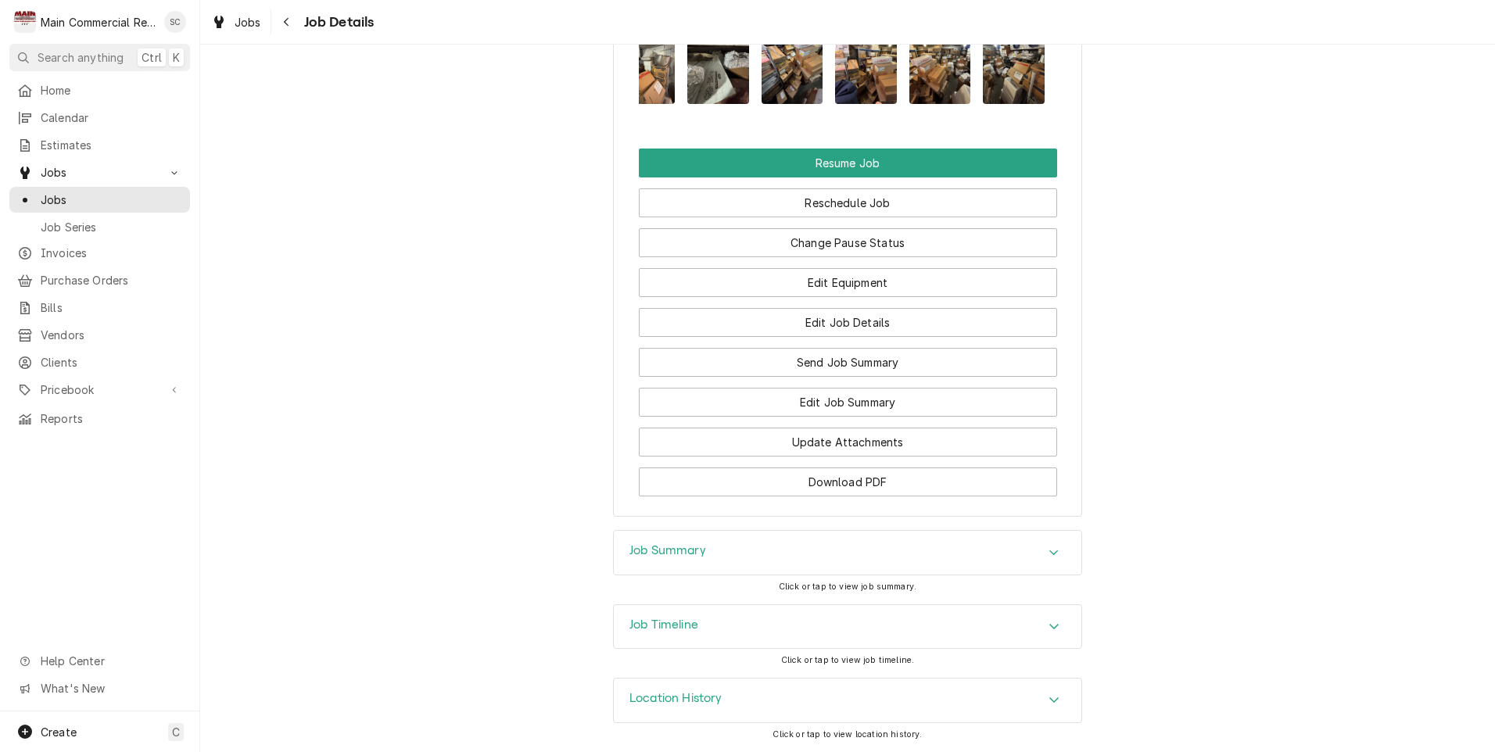
scroll to position [1607, 0]
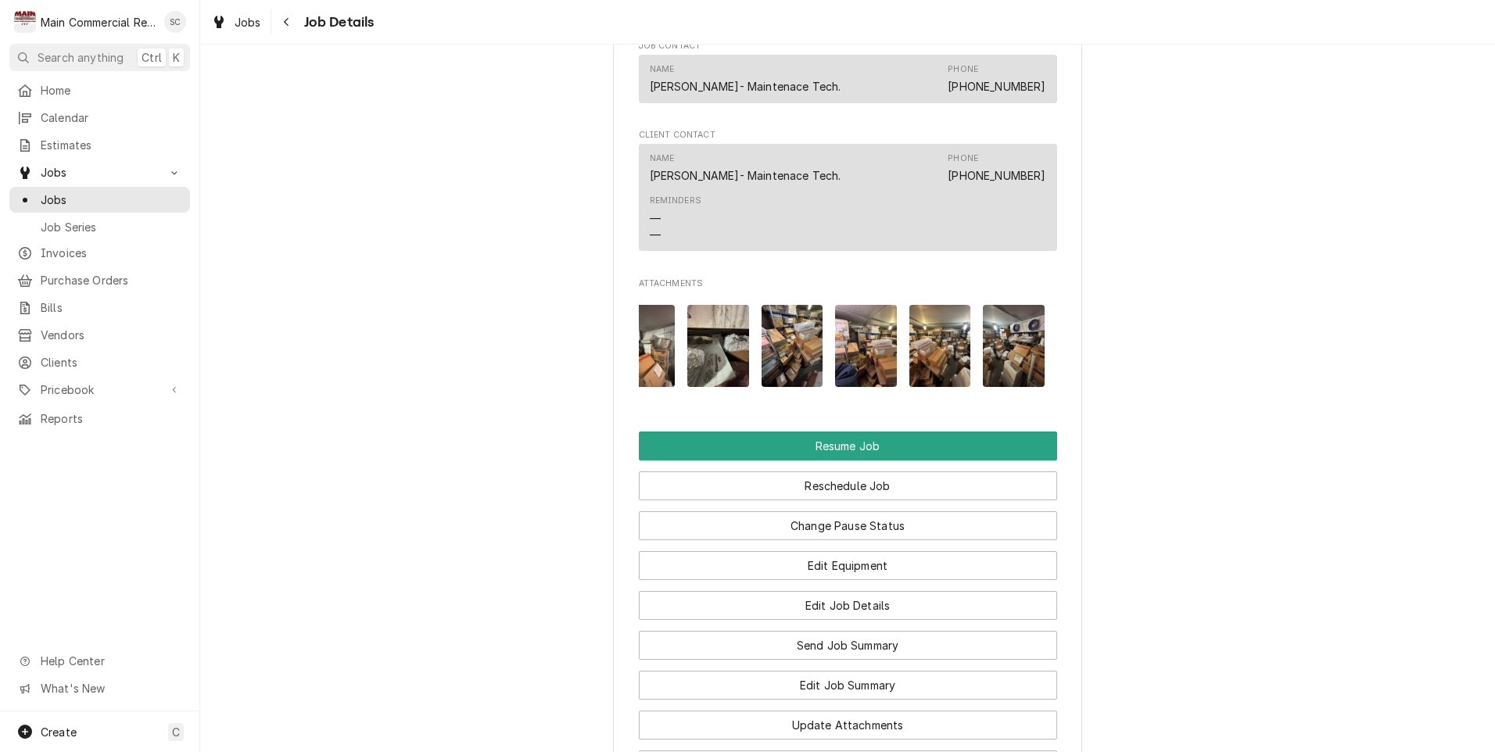
click at [1012, 361] on img "Attachments" at bounding box center [1014, 346] width 62 height 82
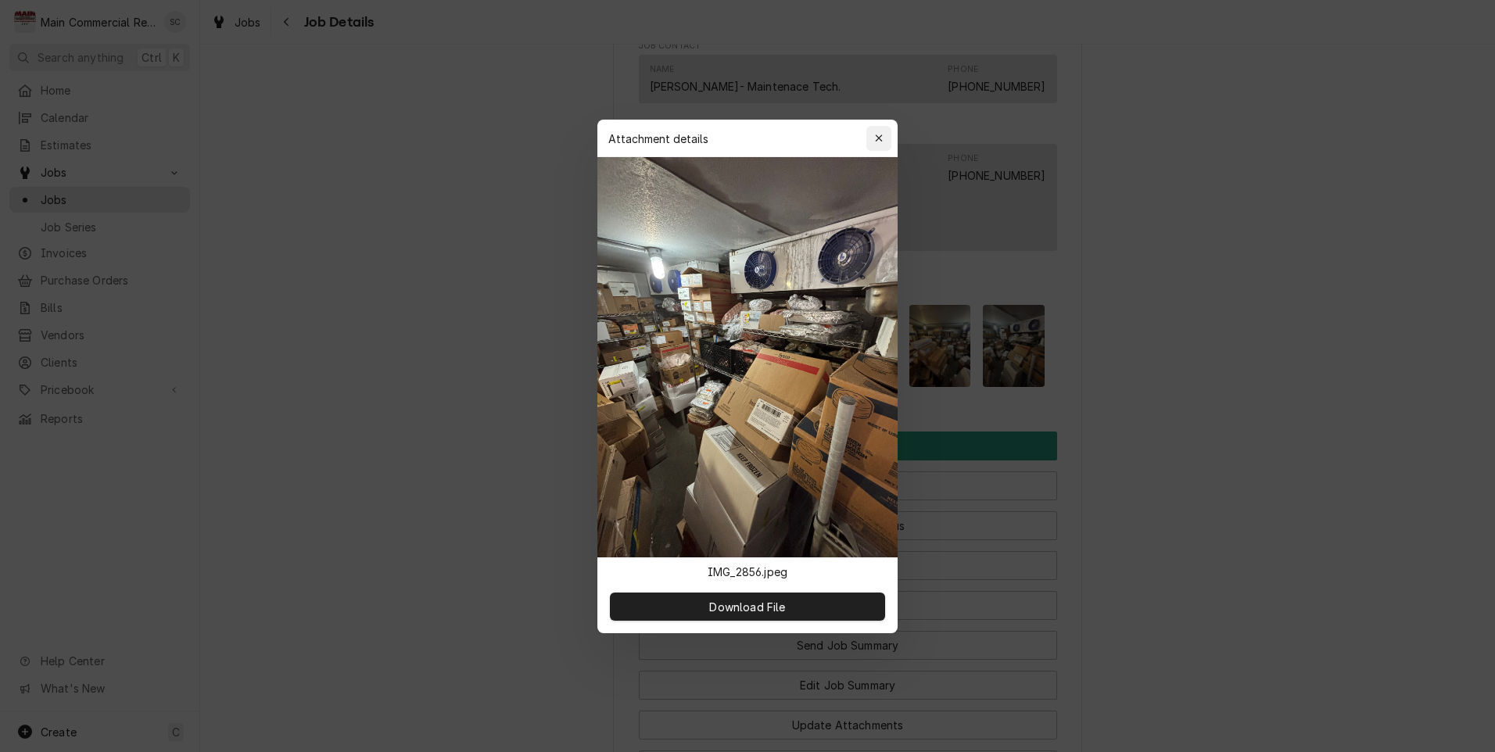
click at [887, 140] on button "button" at bounding box center [878, 138] width 25 height 25
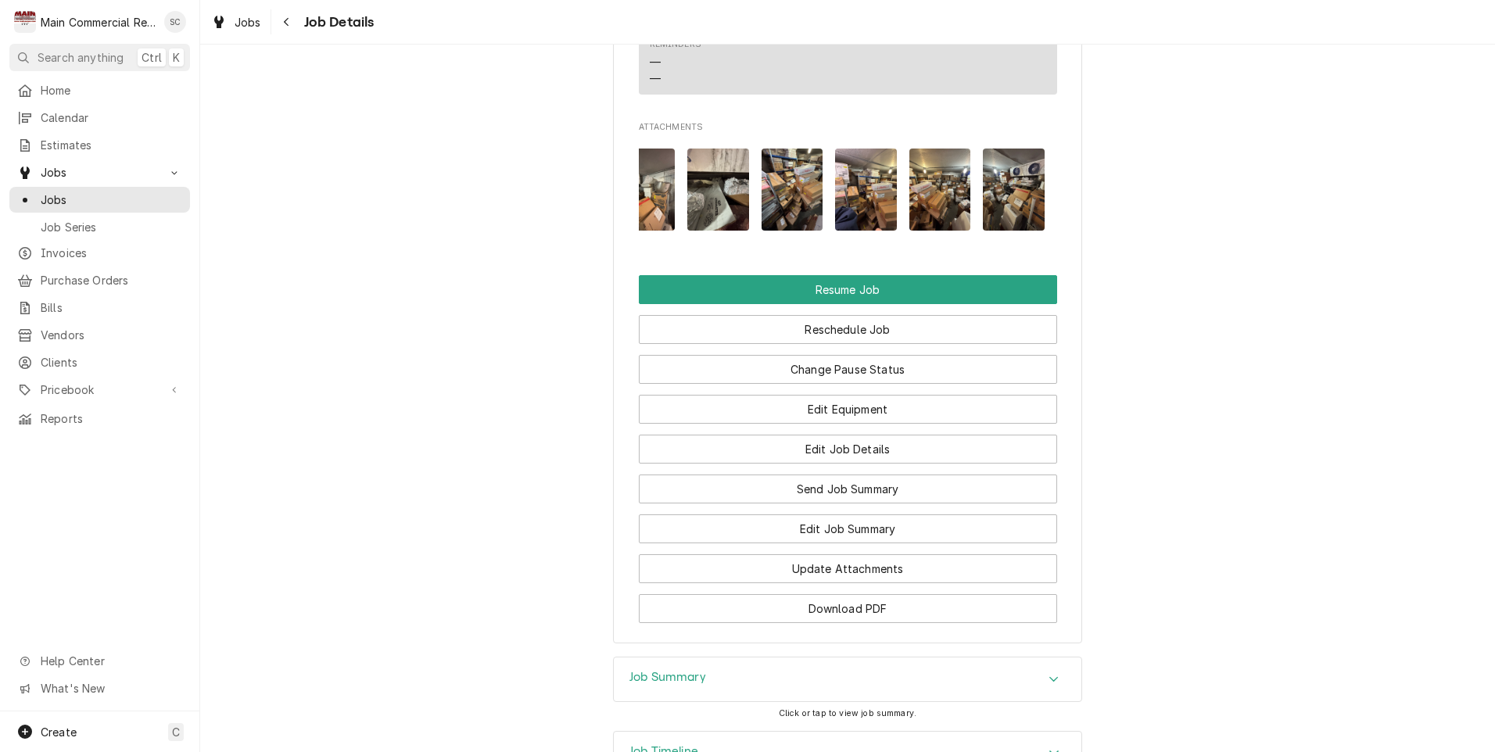
scroll to position [1920, 0]
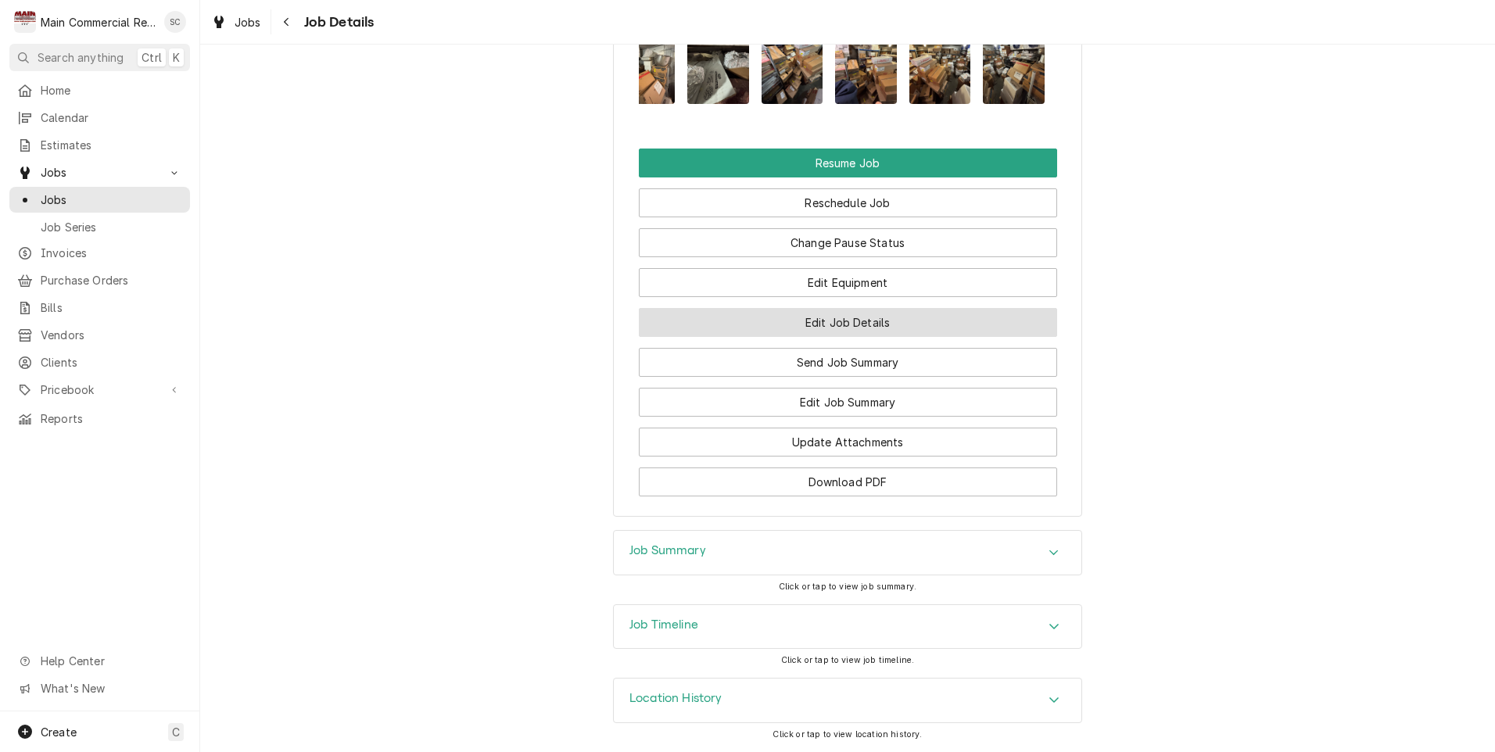
click at [733, 328] on button "Edit Job Details" at bounding box center [848, 322] width 418 height 29
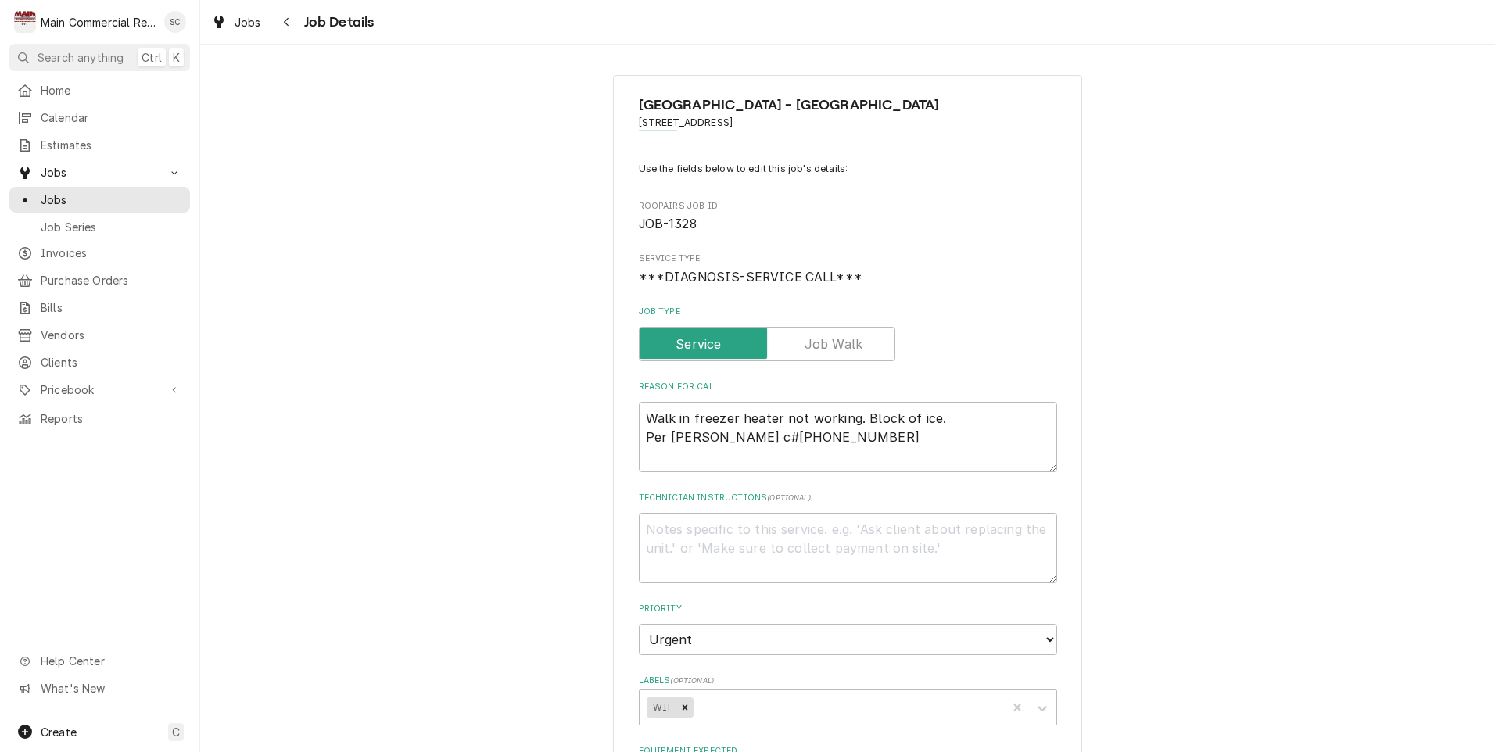
type textarea "x"
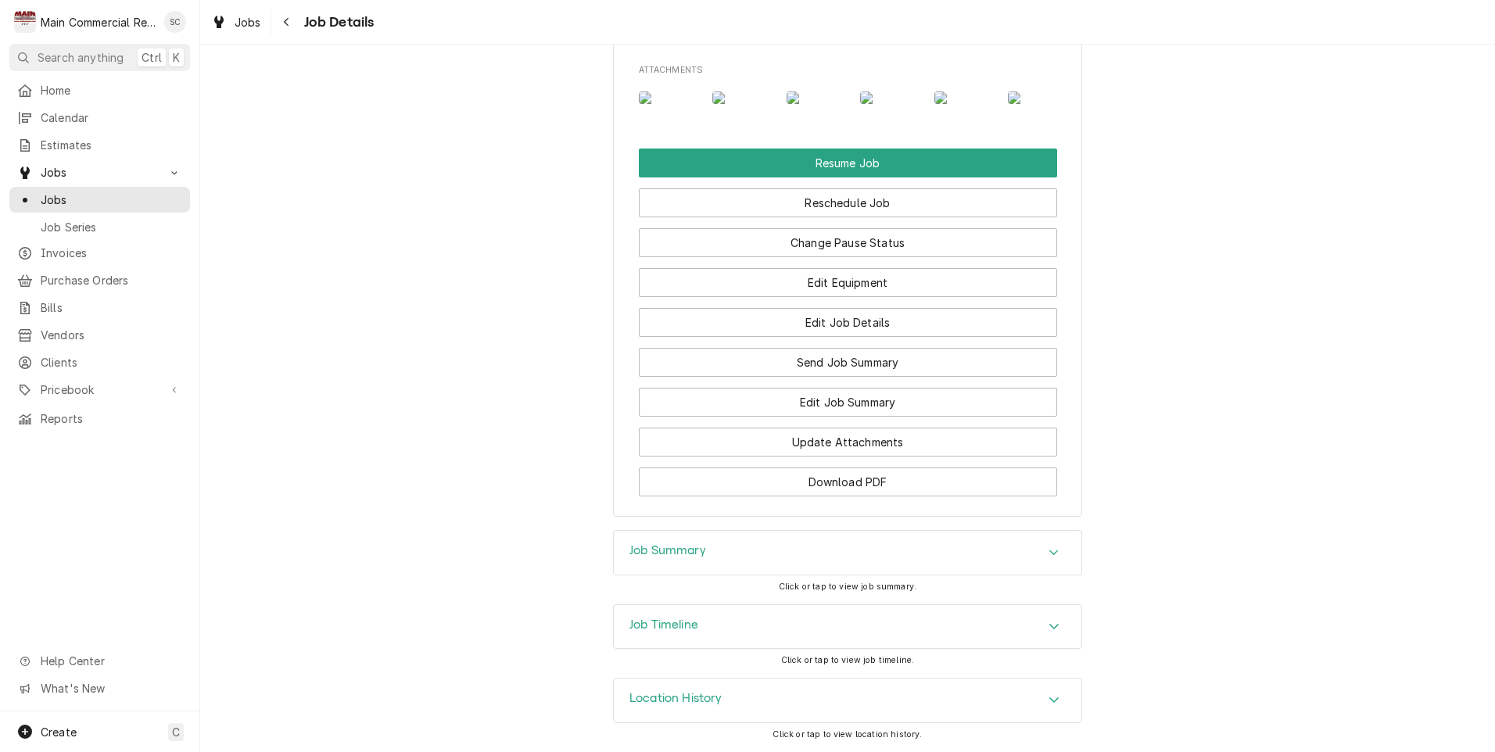
scroll to position [1920, 0]
click at [646, 550] on h3 "Job Summary" at bounding box center [667, 550] width 77 height 15
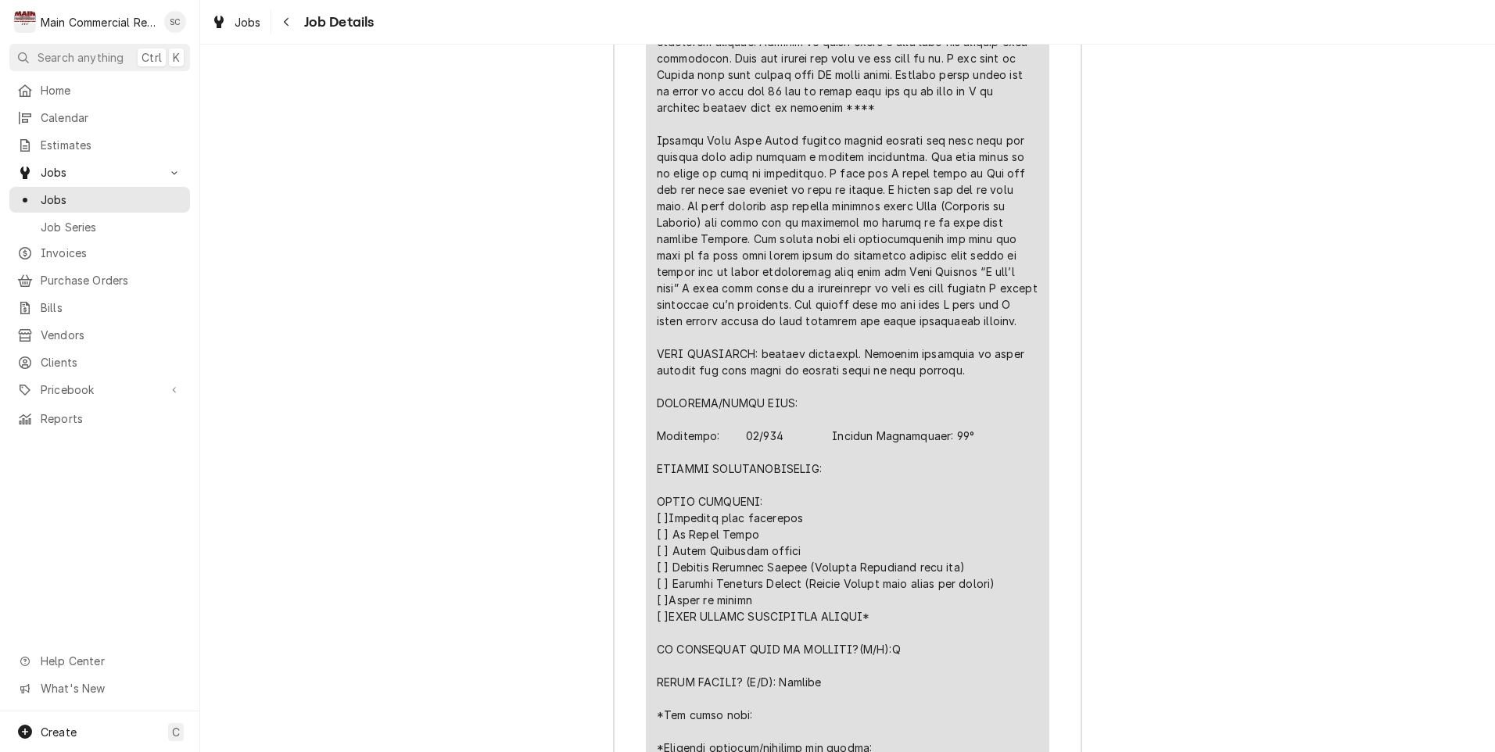
scroll to position [3406, 0]
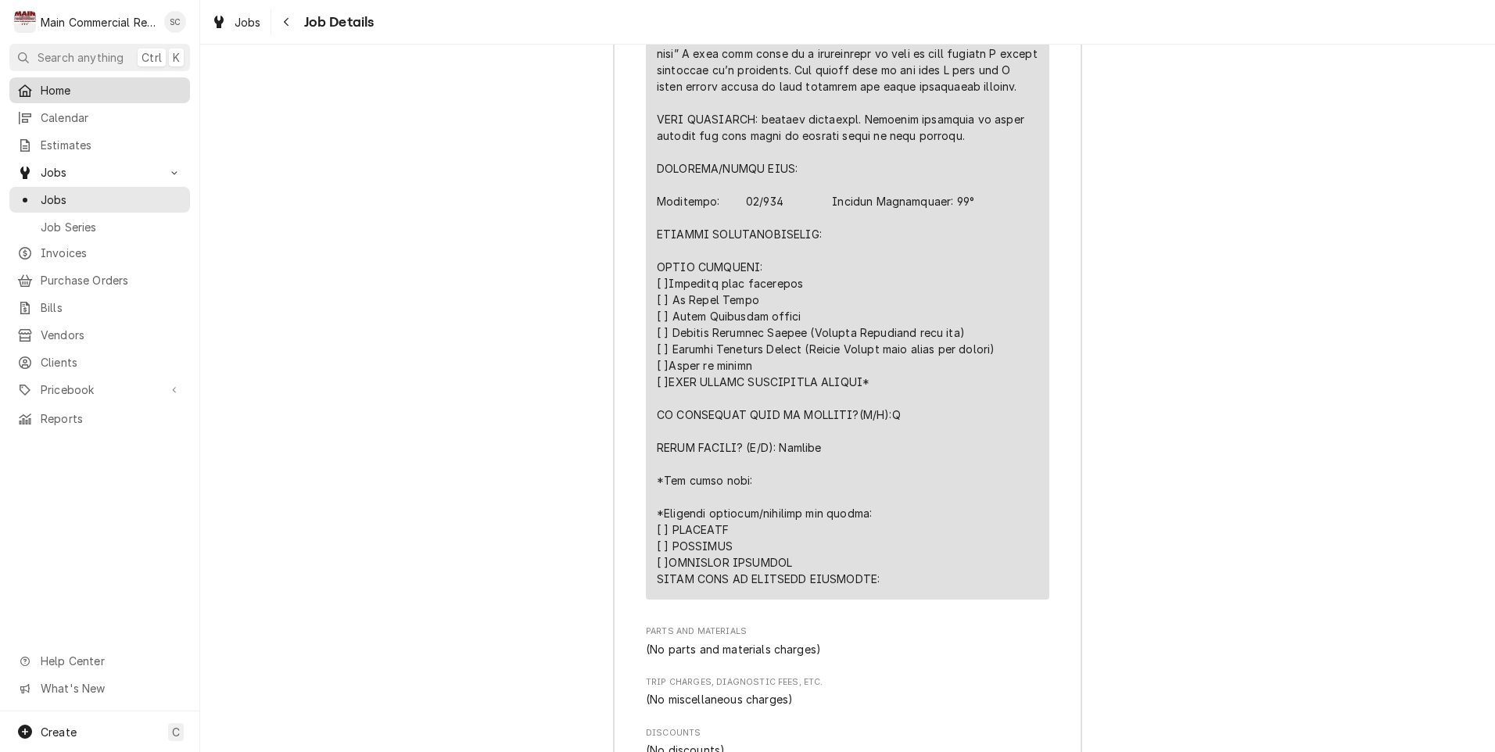
click at [56, 89] on span "Home" at bounding box center [112, 90] width 142 height 16
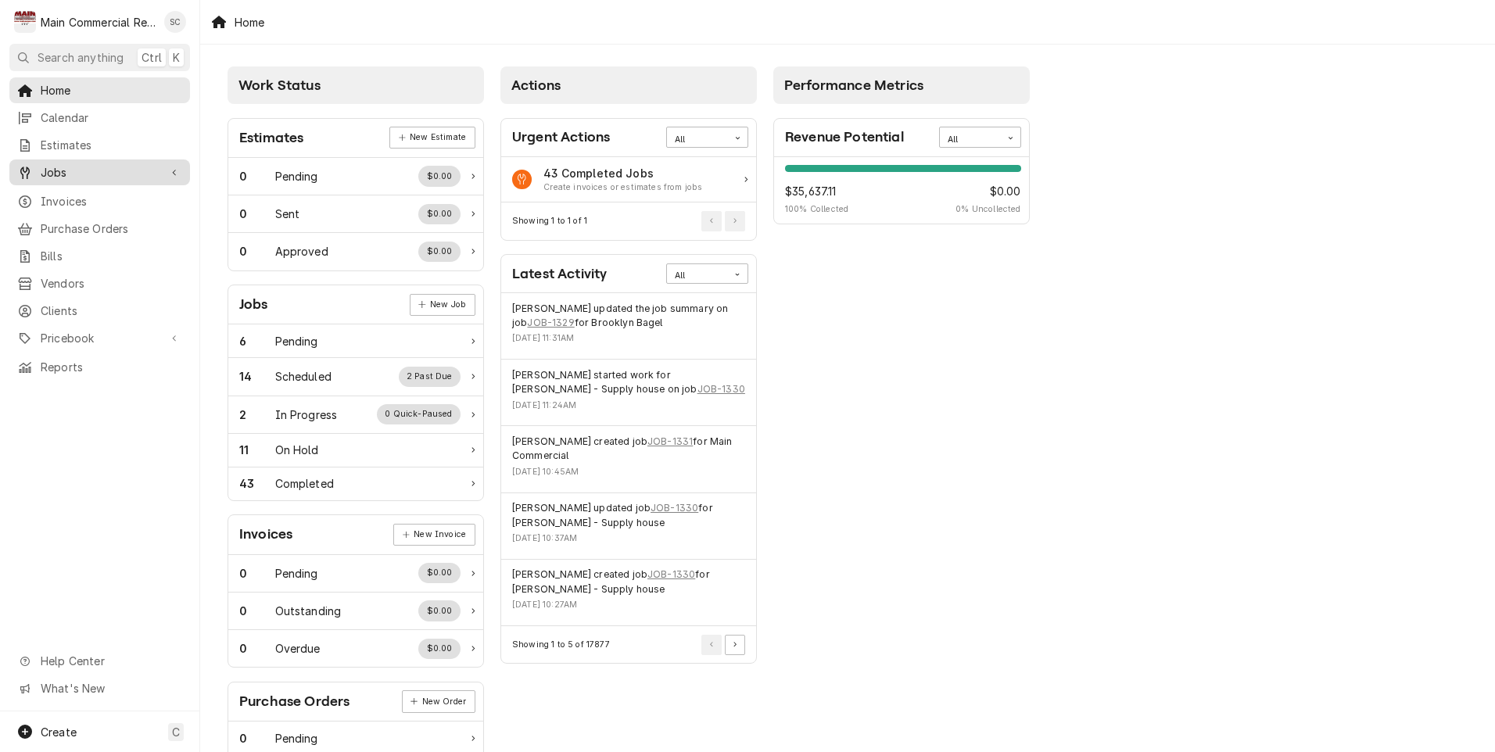
click at [52, 170] on span "Jobs" at bounding box center [100, 172] width 118 height 16
click at [45, 192] on span "Jobs" at bounding box center [112, 200] width 142 height 16
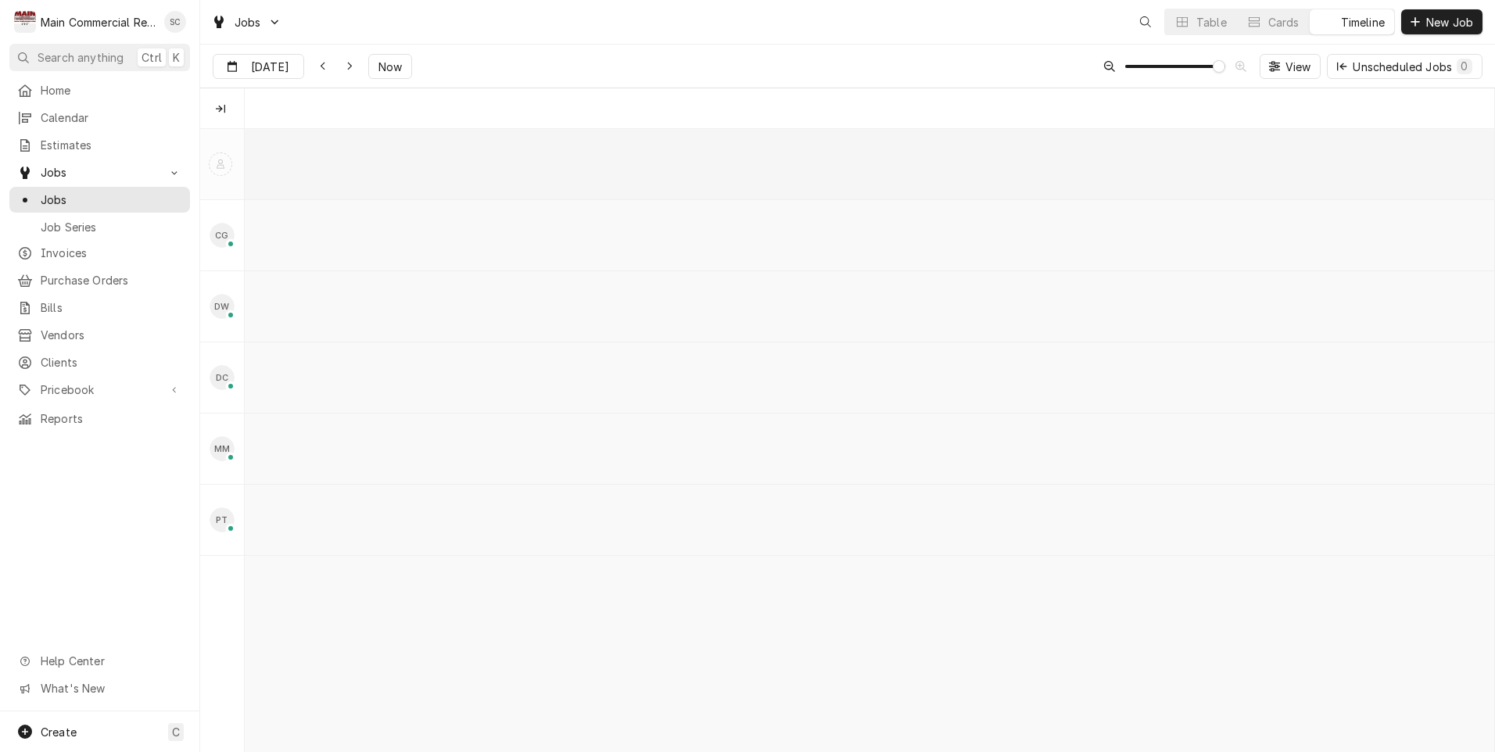
scroll to position [0, 24785]
